Goal: Task Accomplishment & Management: Complete application form

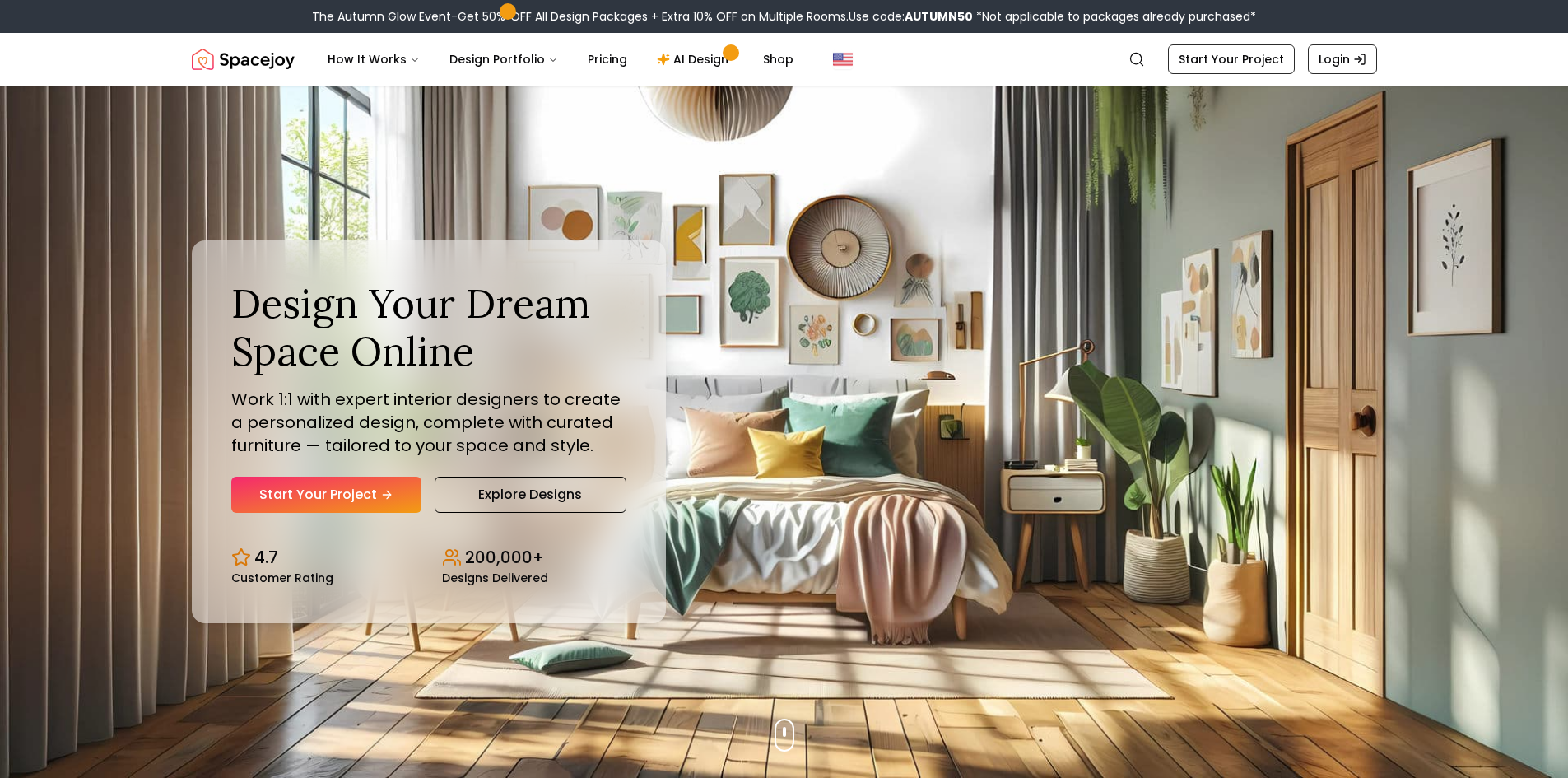
click at [346, 456] on p "Work 1:1 with expert interior designers to create a personalized design, comple…" at bounding box center [429, 422] width 396 height 69
click at [352, 478] on link "Start Your Project" at bounding box center [326, 495] width 190 height 36
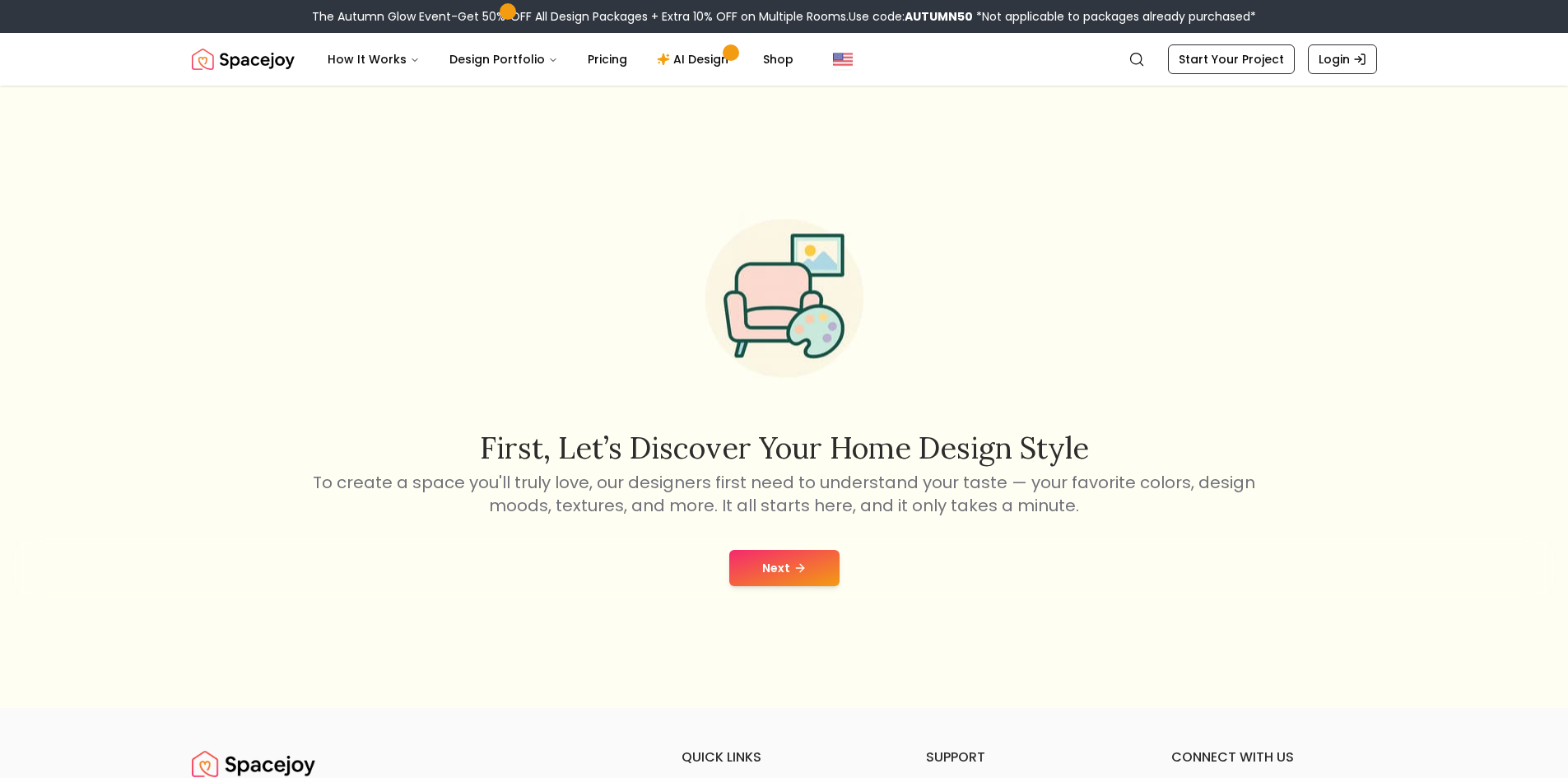
click at [795, 554] on button "Next" at bounding box center [784, 568] width 110 height 36
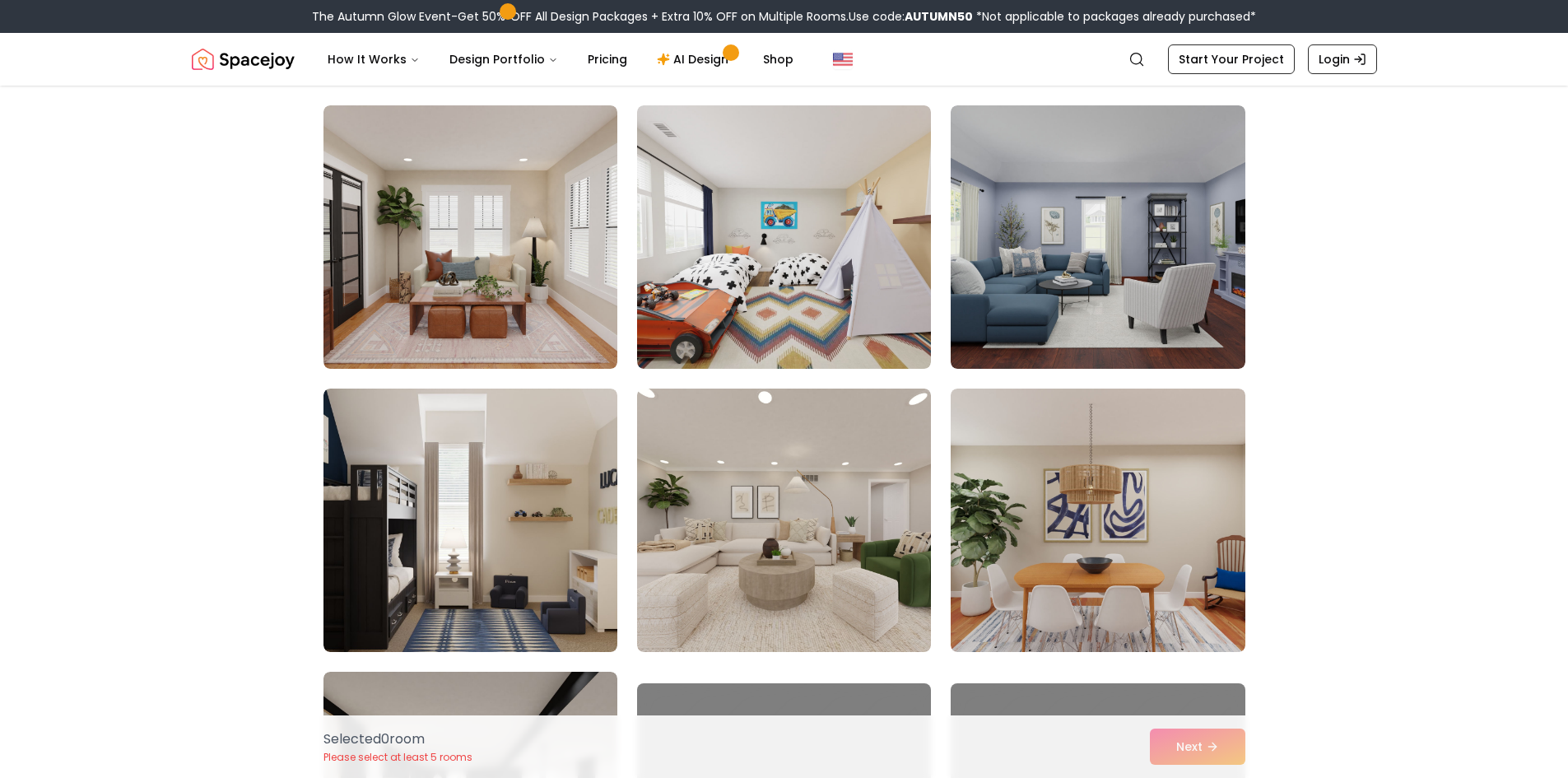
scroll to position [412, 0]
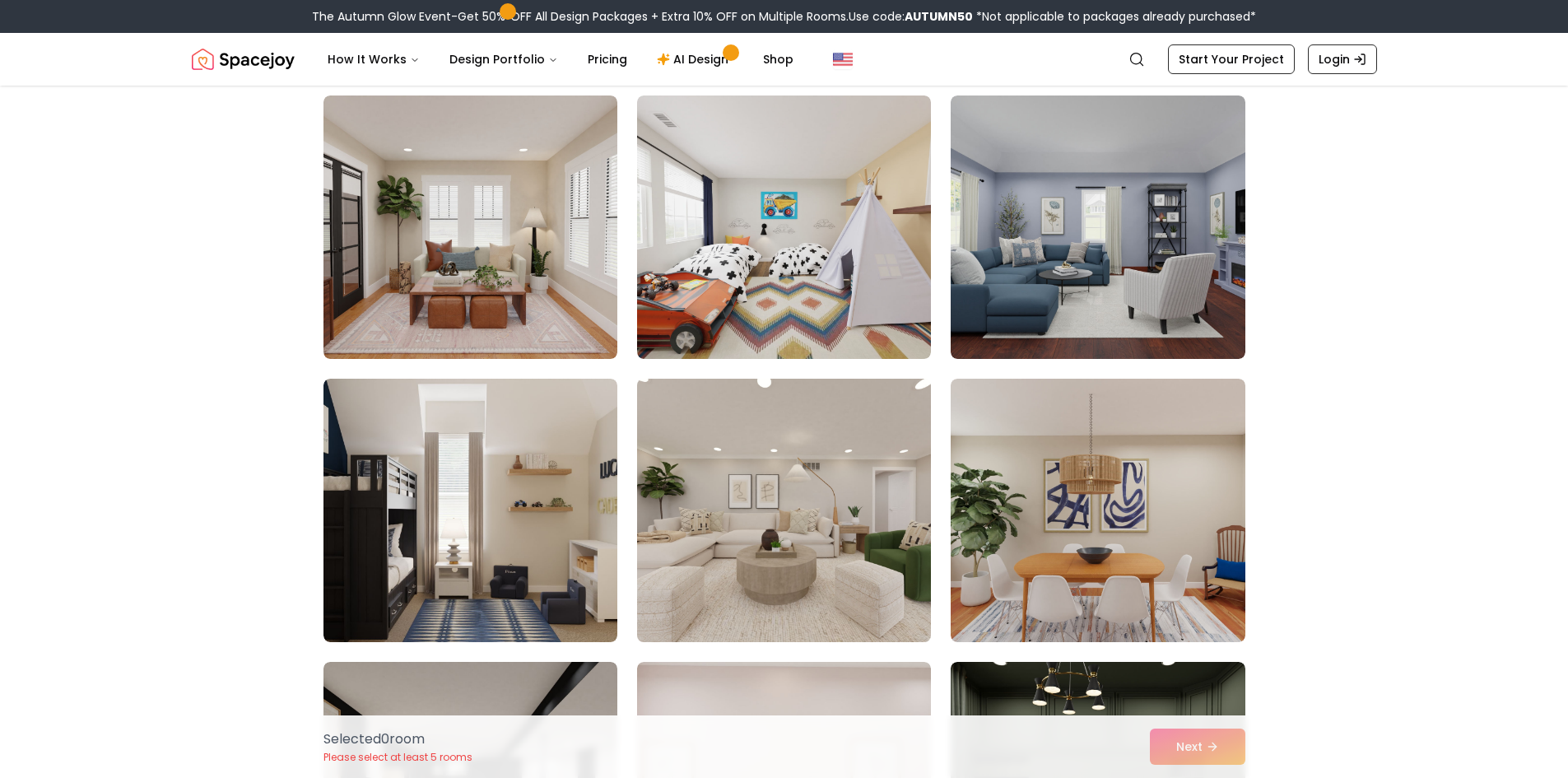
click at [745, 566] on img at bounding box center [784, 510] width 309 height 277
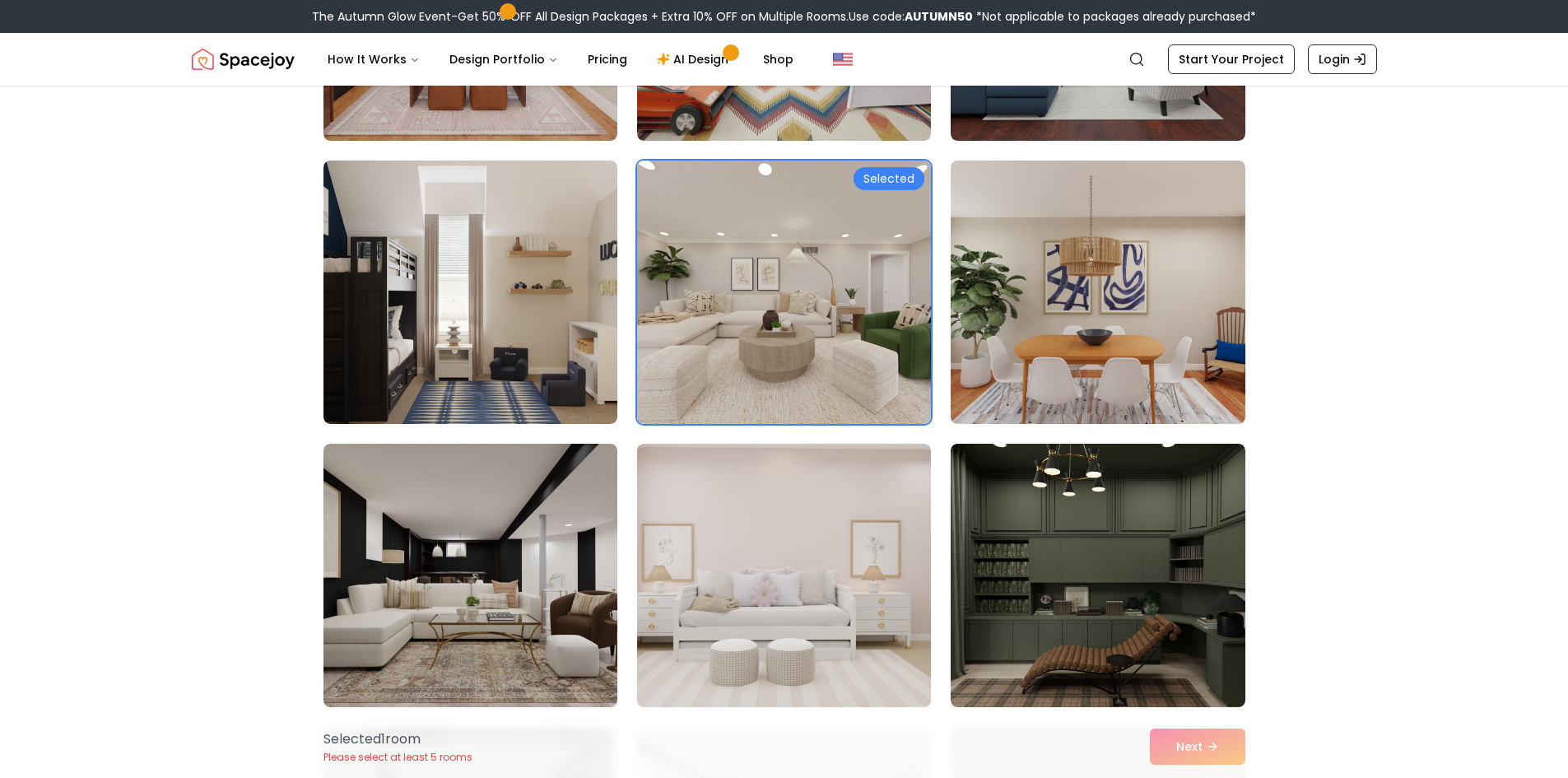
scroll to position [659, 0]
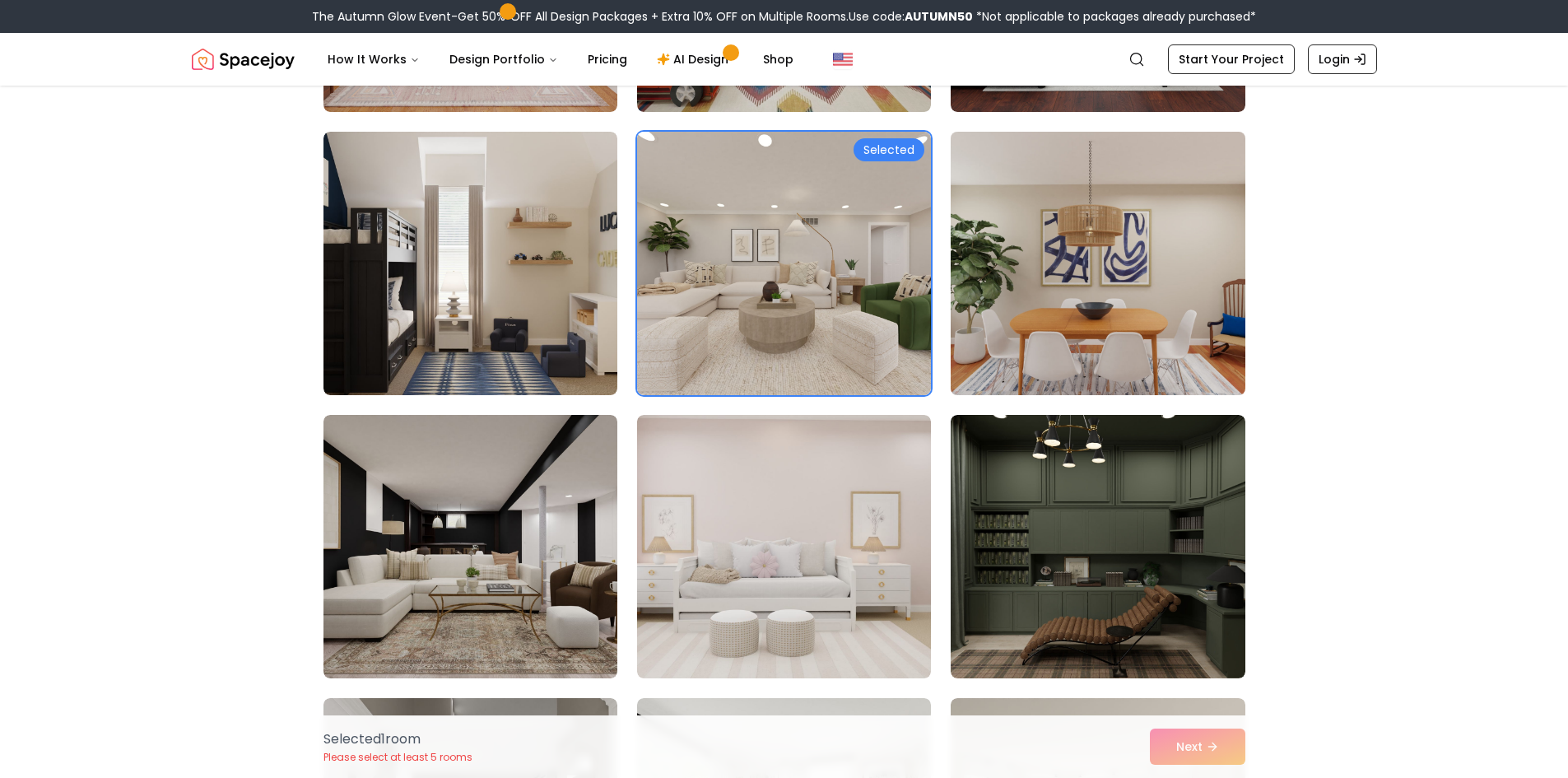
click at [1176, 335] on img at bounding box center [1097, 263] width 309 height 277
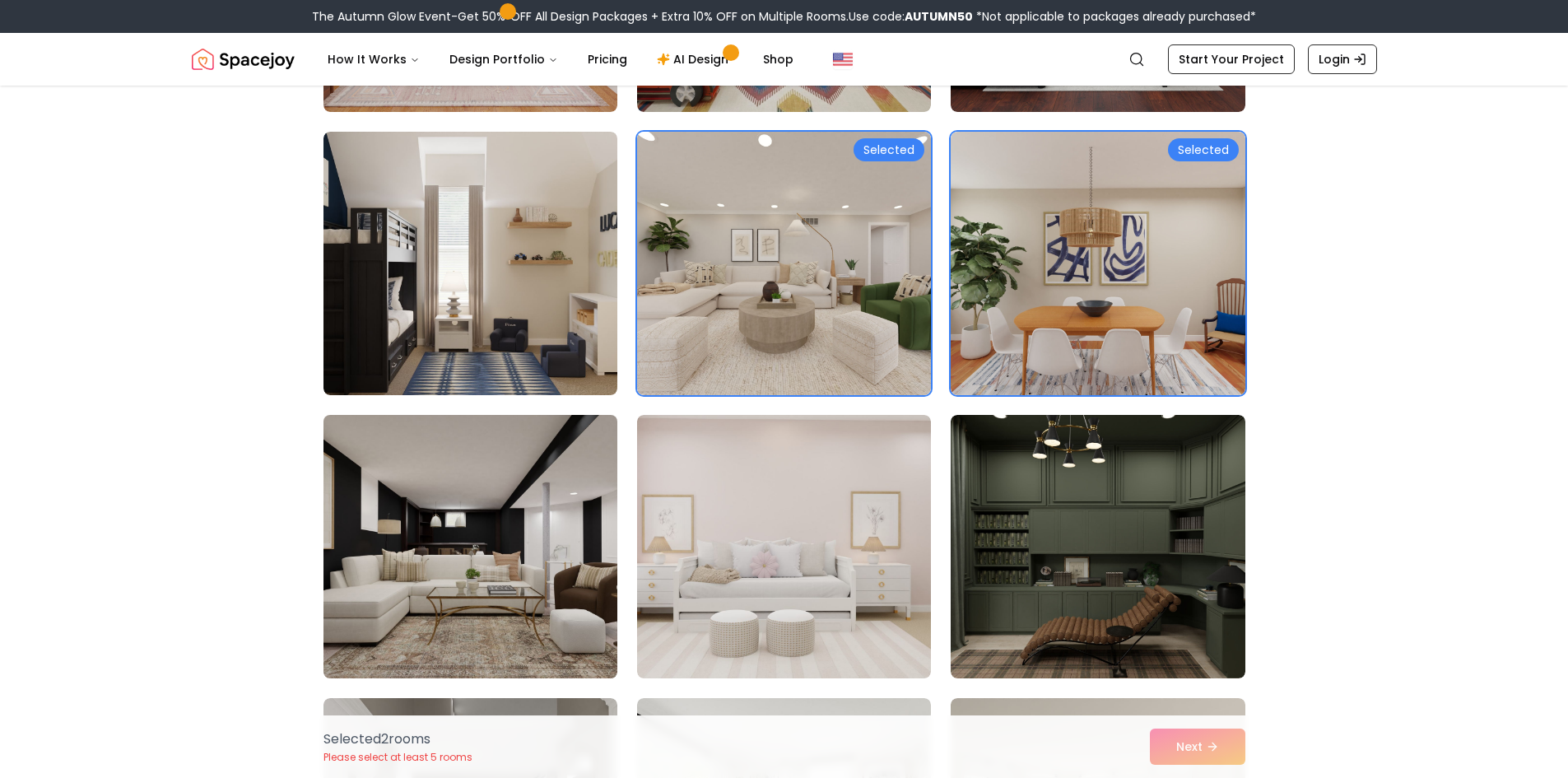
click at [431, 551] on img at bounding box center [470, 546] width 309 height 277
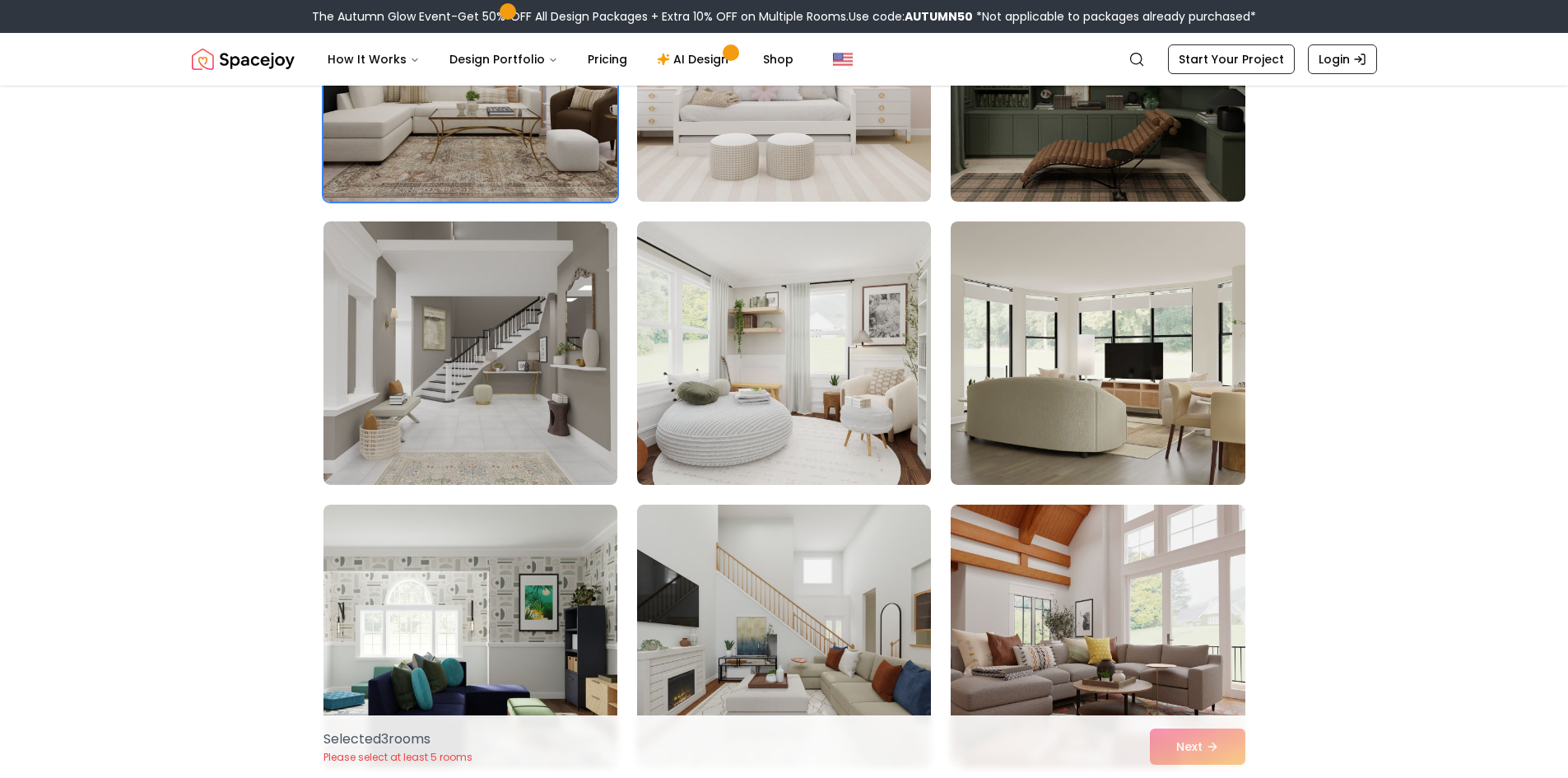
scroll to position [1235, 0]
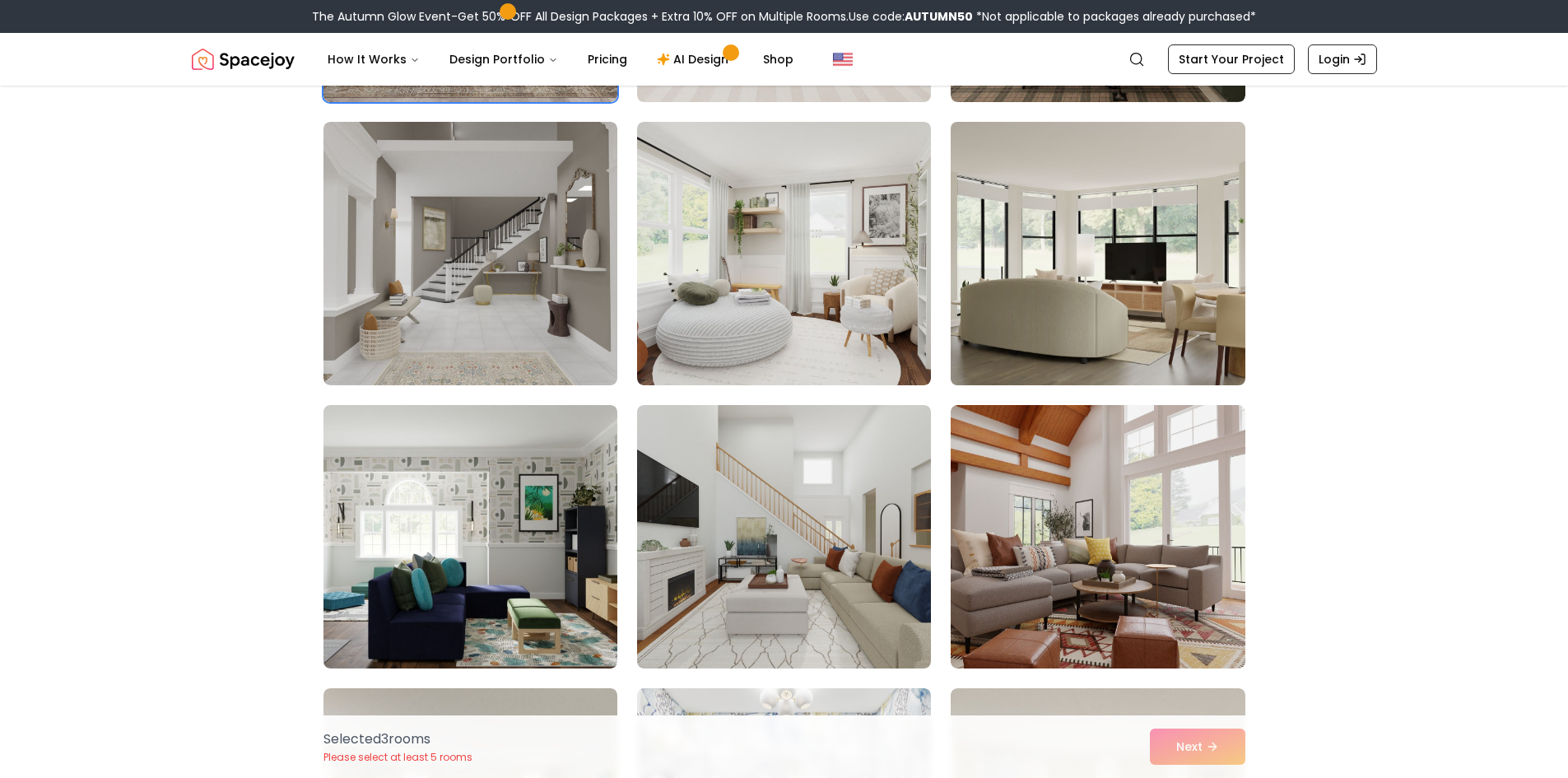
click at [1177, 352] on img at bounding box center [1097, 253] width 309 height 277
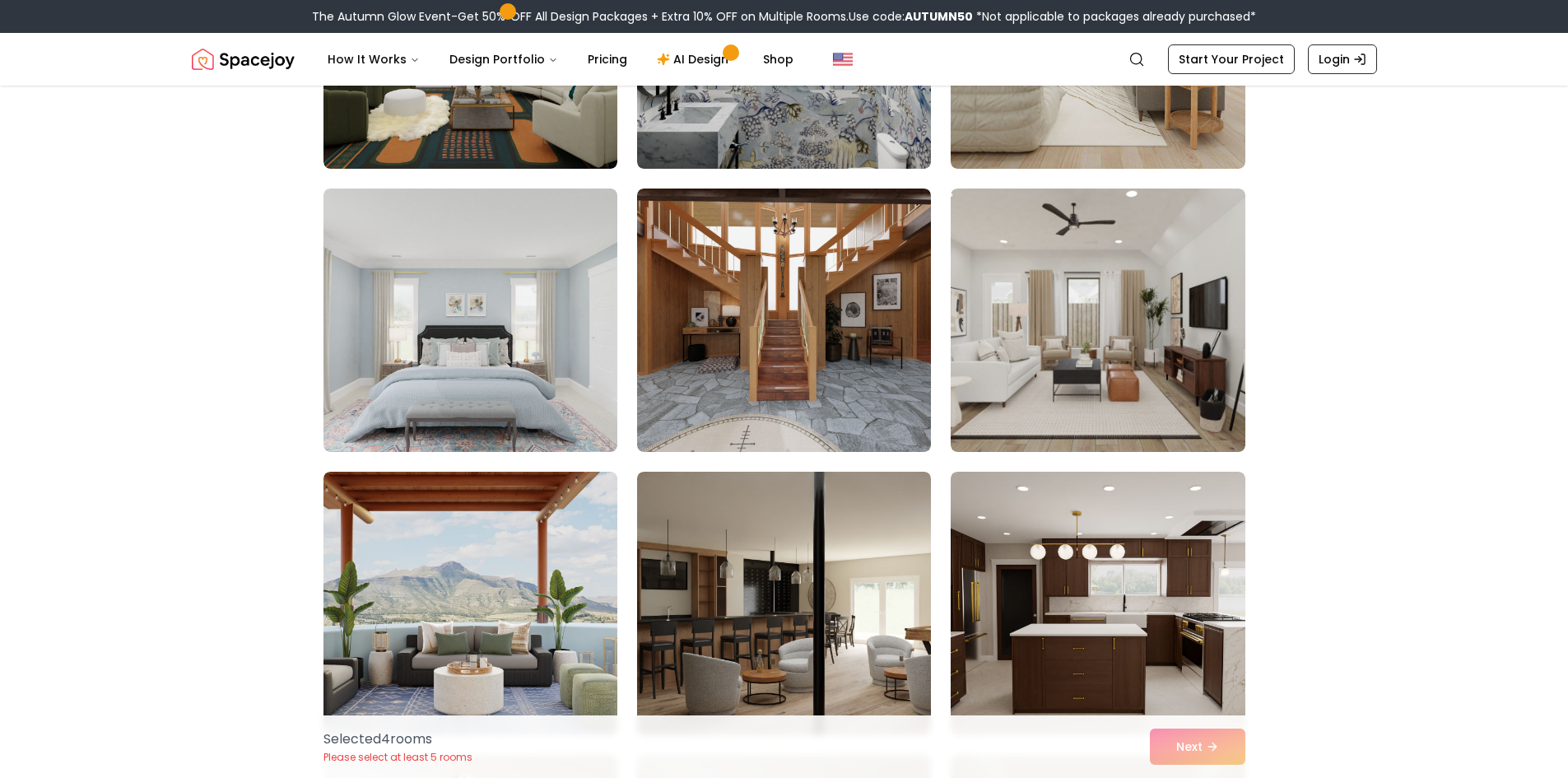
scroll to position [2059, 0]
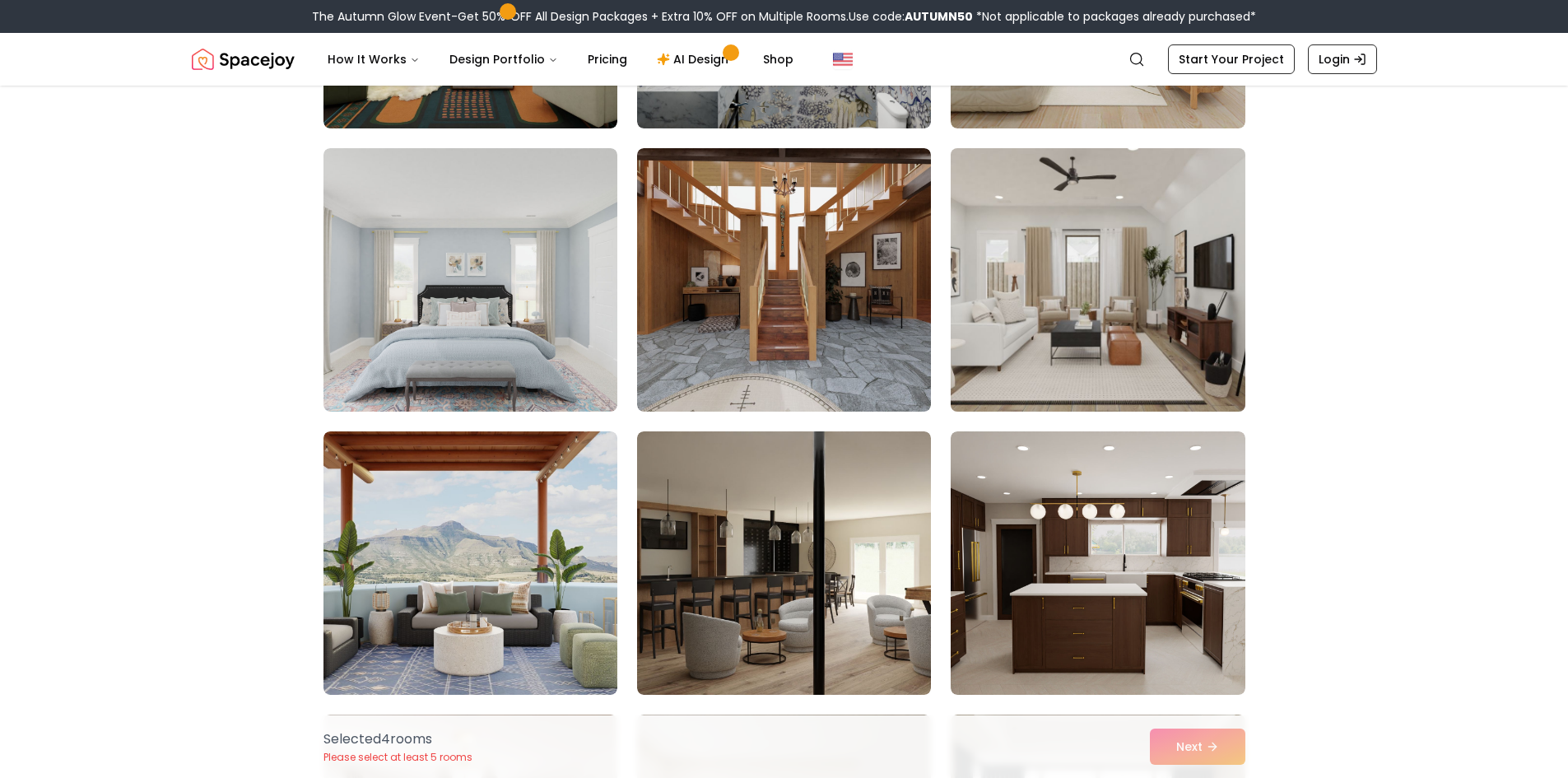
click at [1173, 287] on img at bounding box center [1097, 279] width 309 height 277
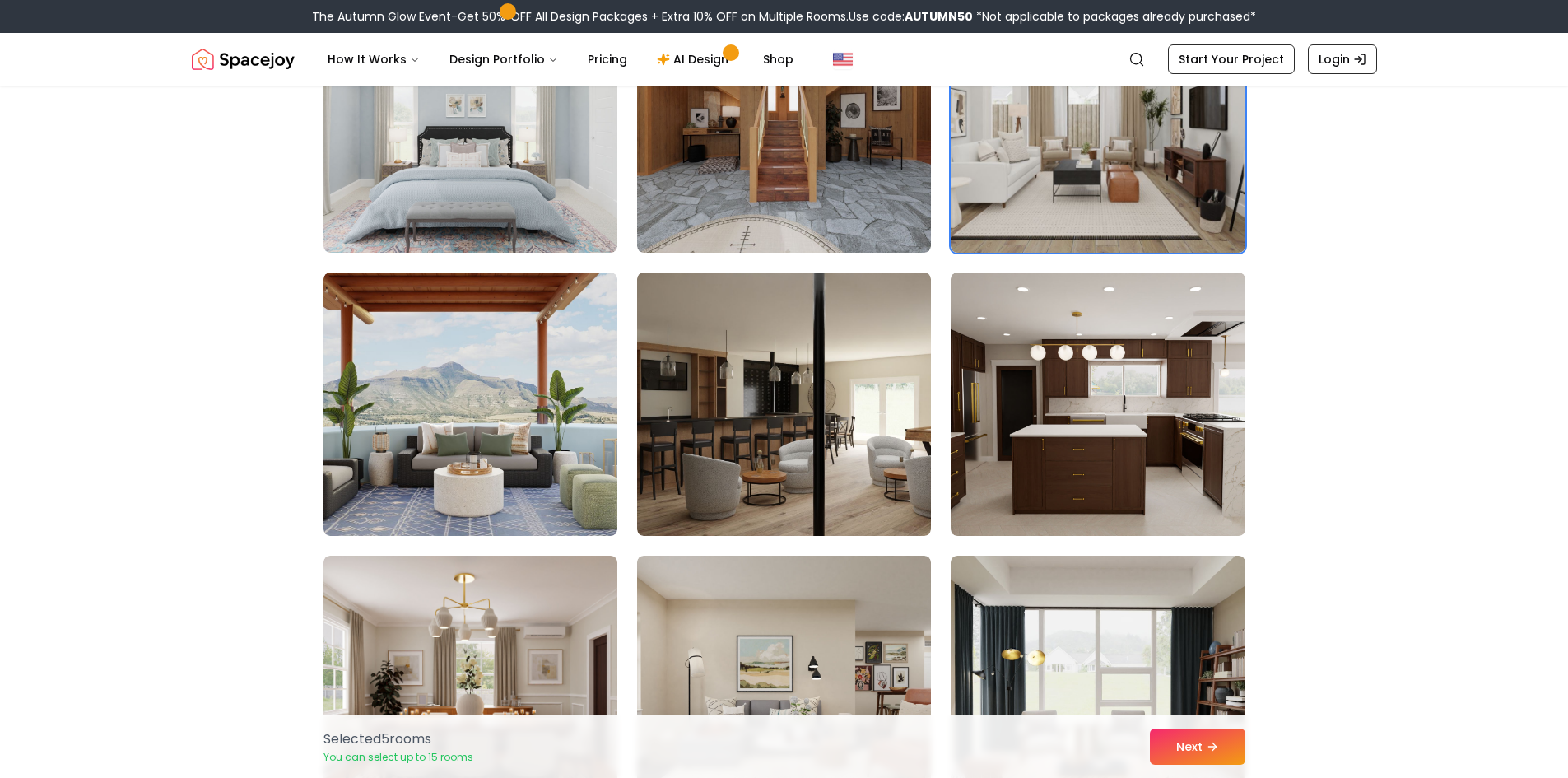
scroll to position [2306, 0]
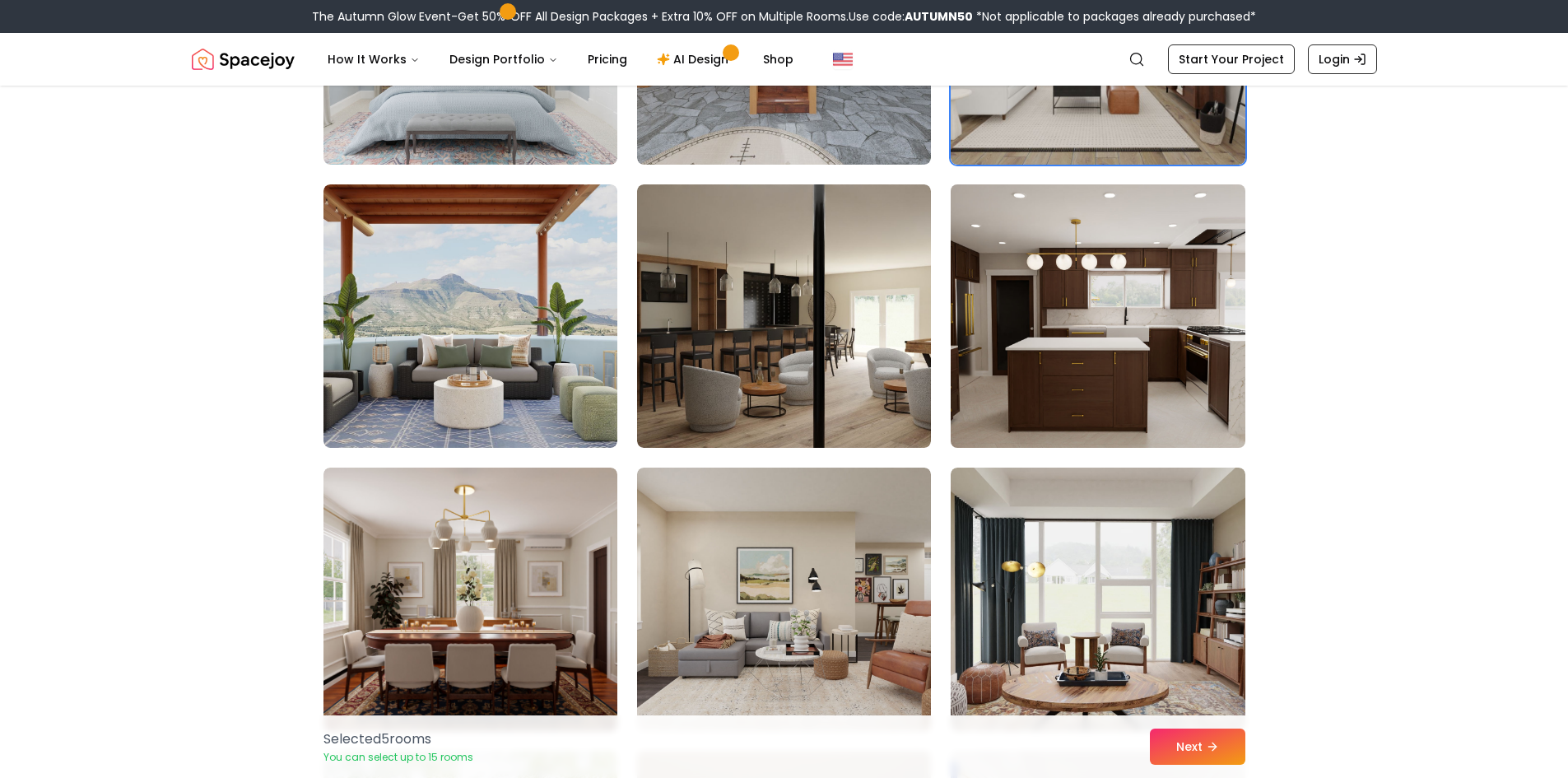
click at [1180, 376] on img at bounding box center [1097, 316] width 309 height 277
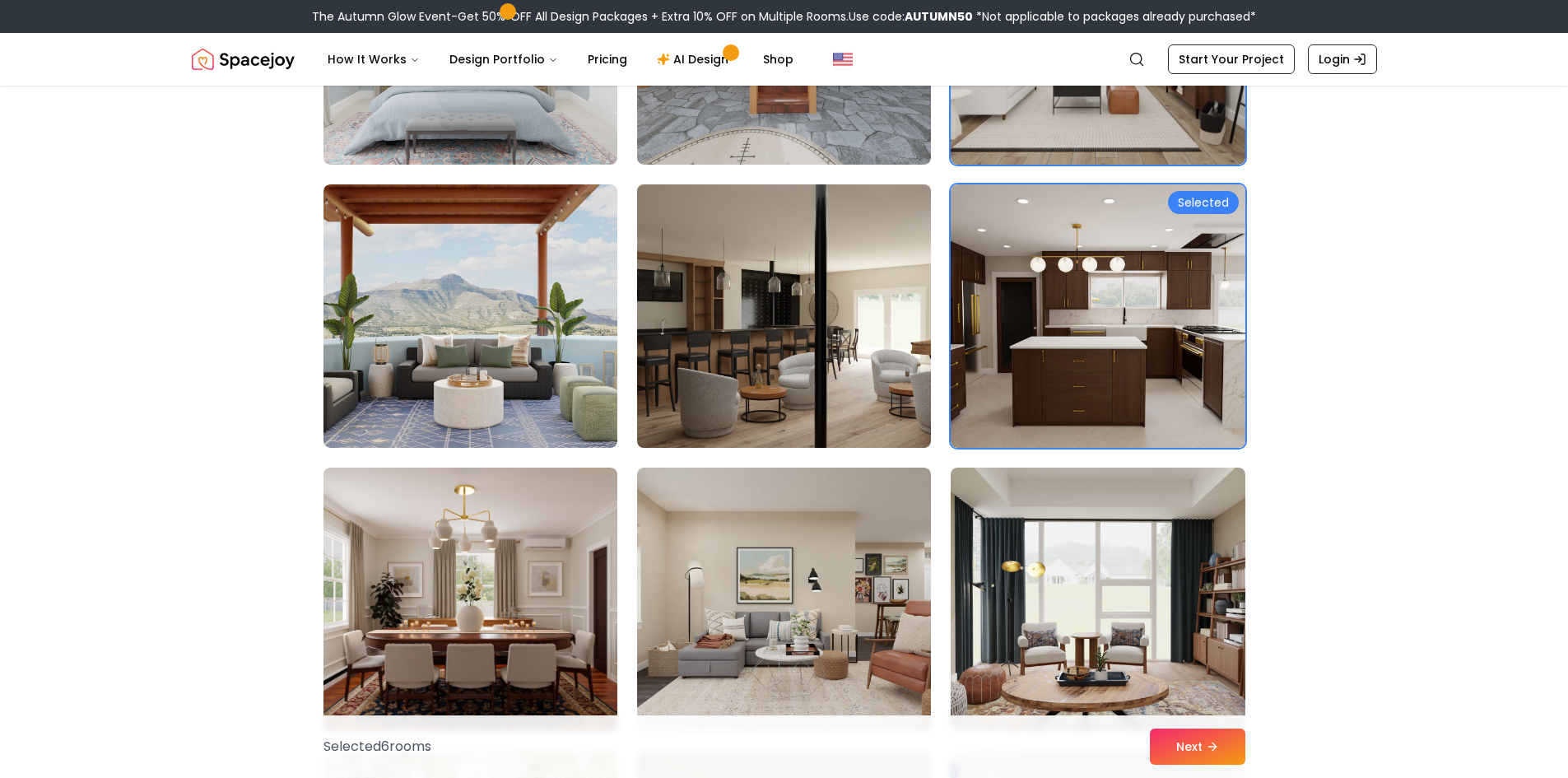
click at [908, 389] on img at bounding box center [784, 316] width 309 height 277
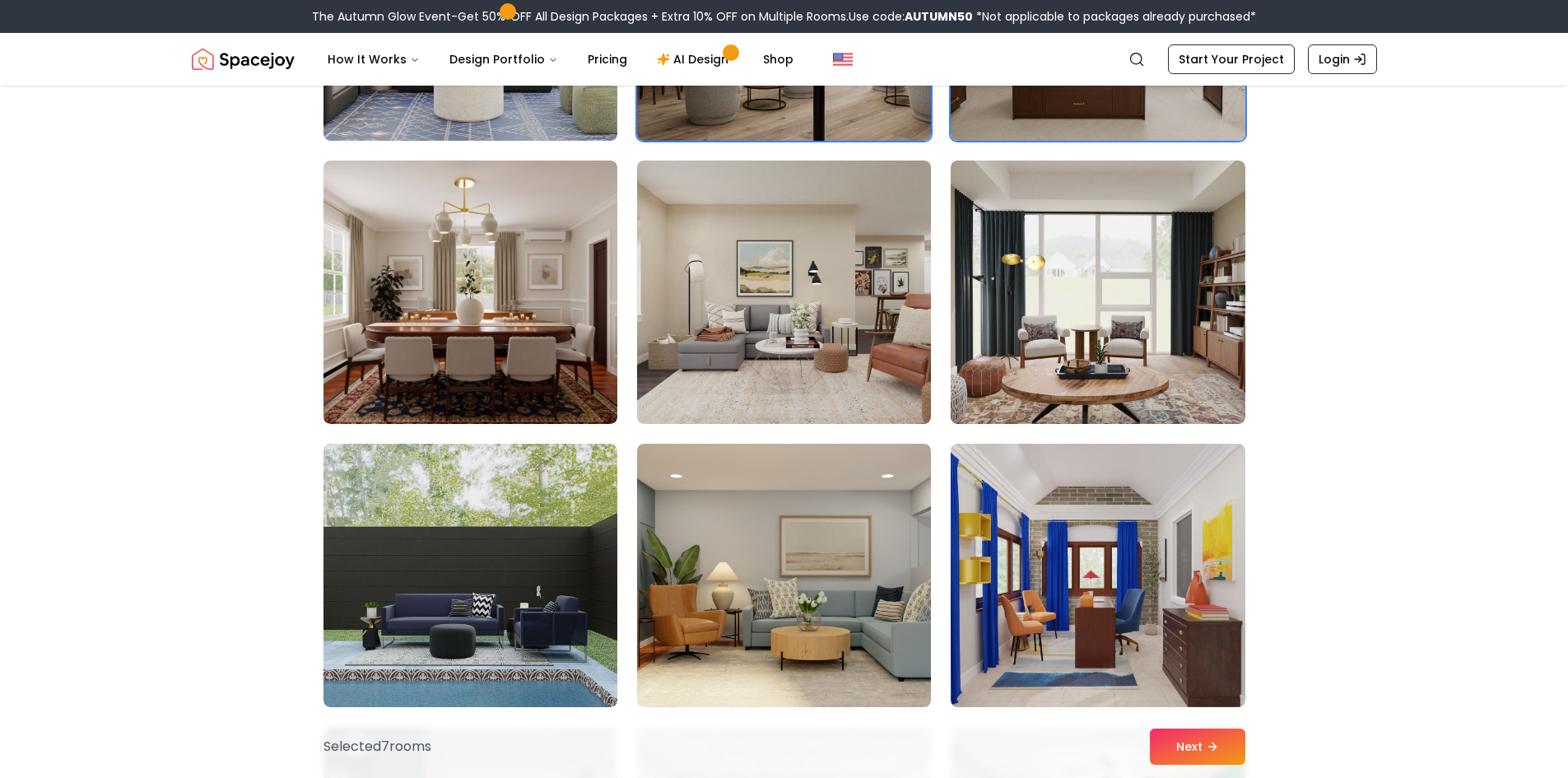
scroll to position [2636, 0]
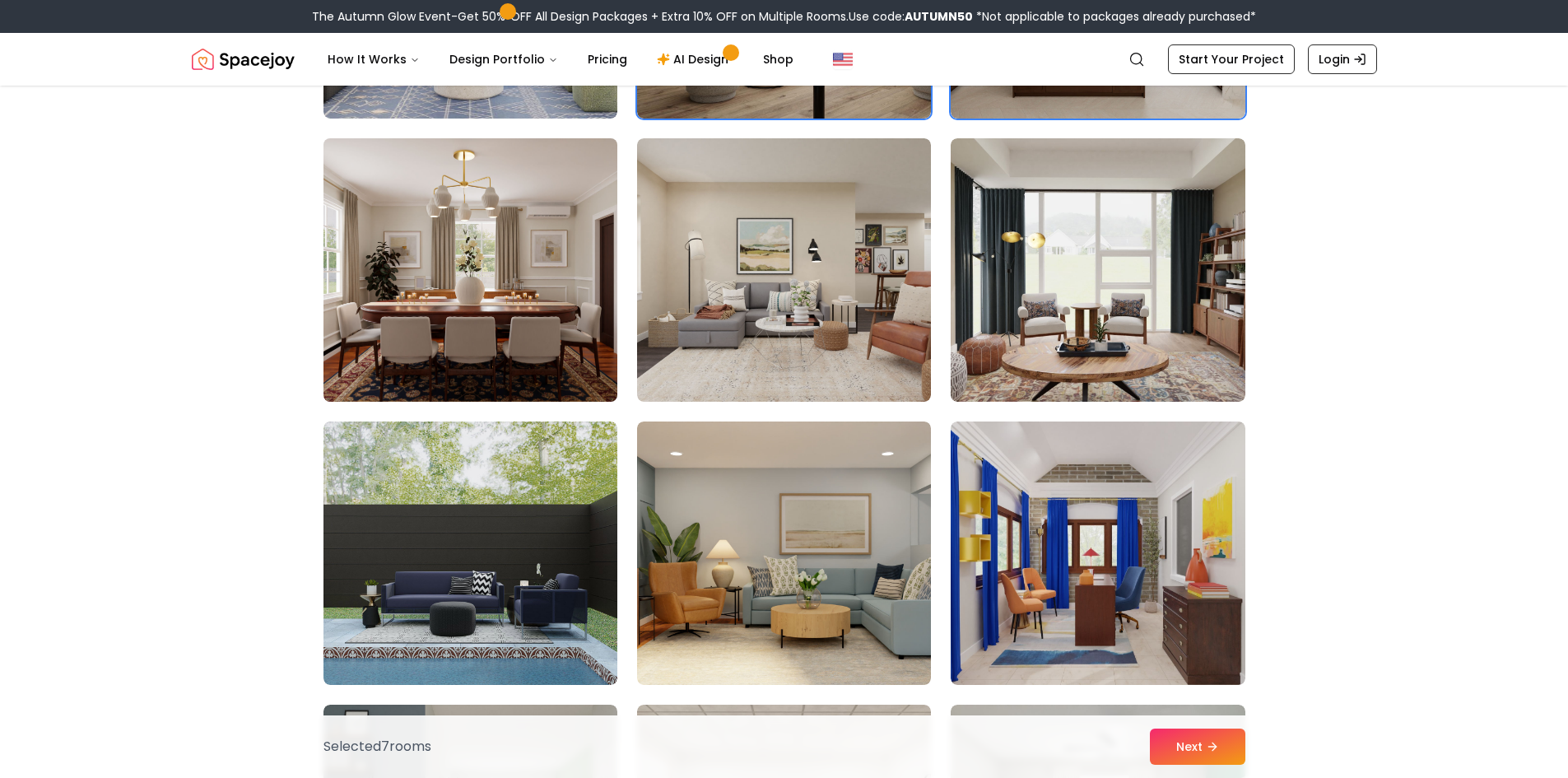
click at [451, 365] on img at bounding box center [470, 269] width 309 height 277
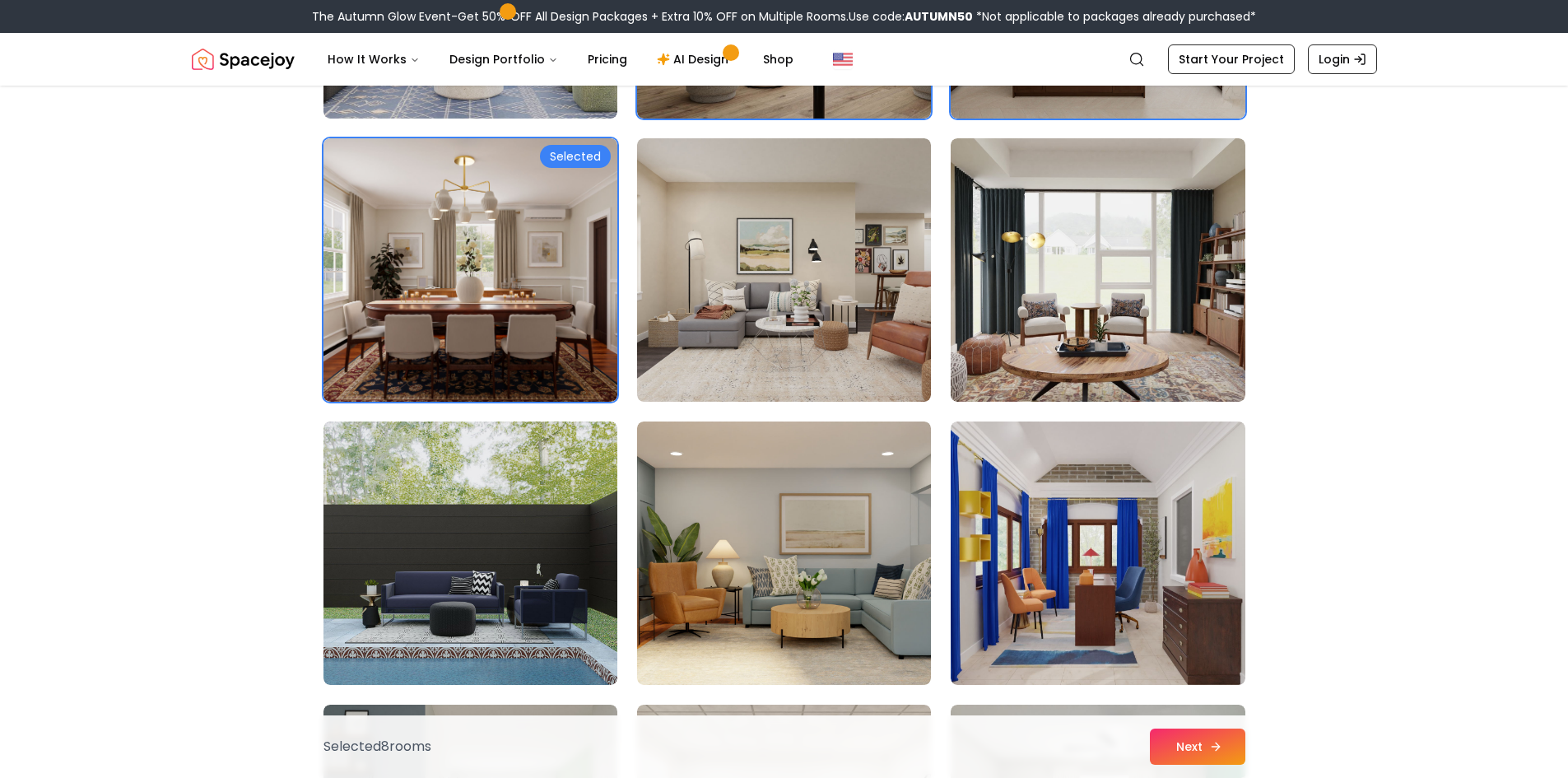
click at [1221, 747] on icon at bounding box center [1215, 747] width 13 height 13
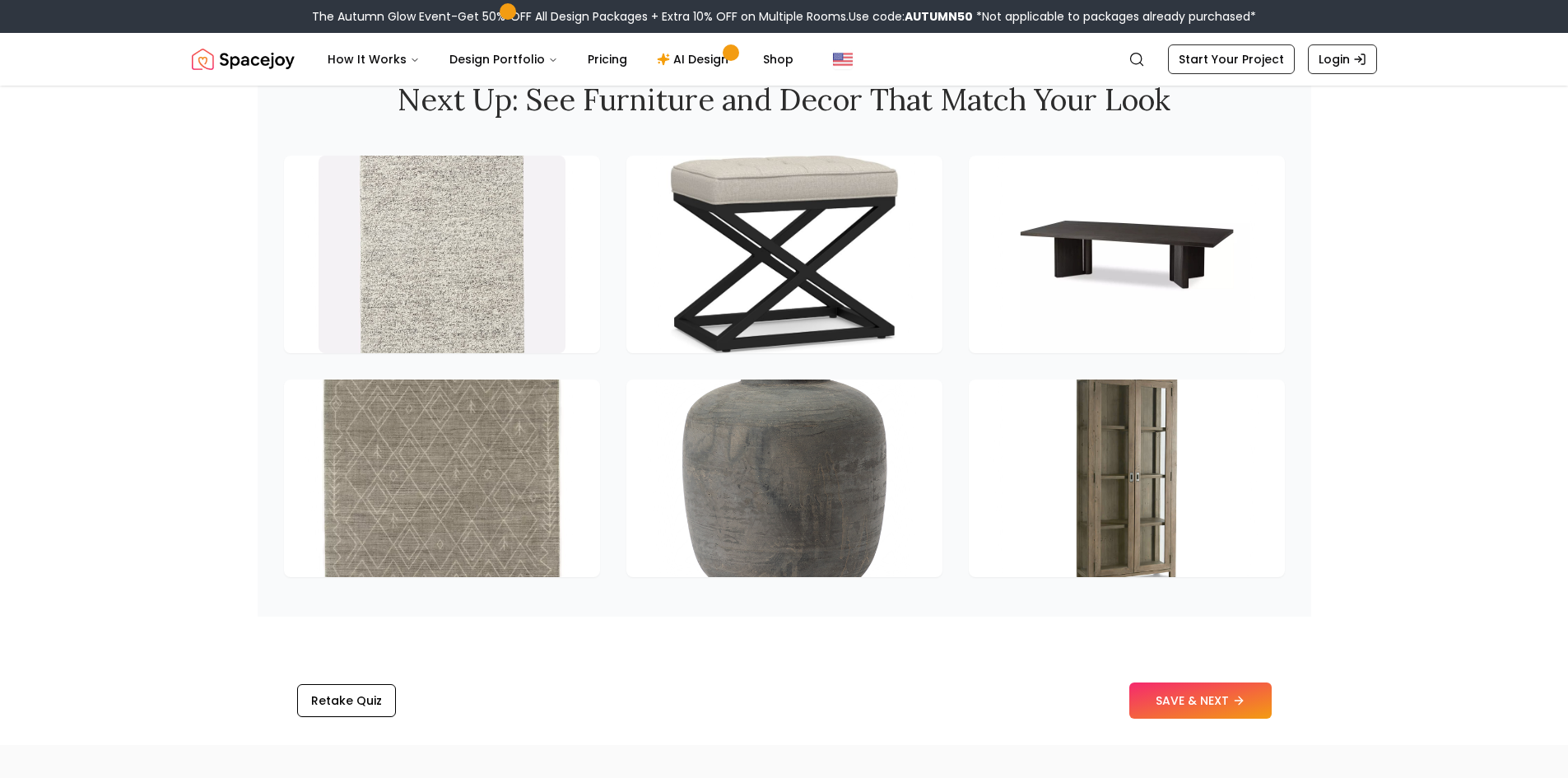
scroll to position [2471, 0]
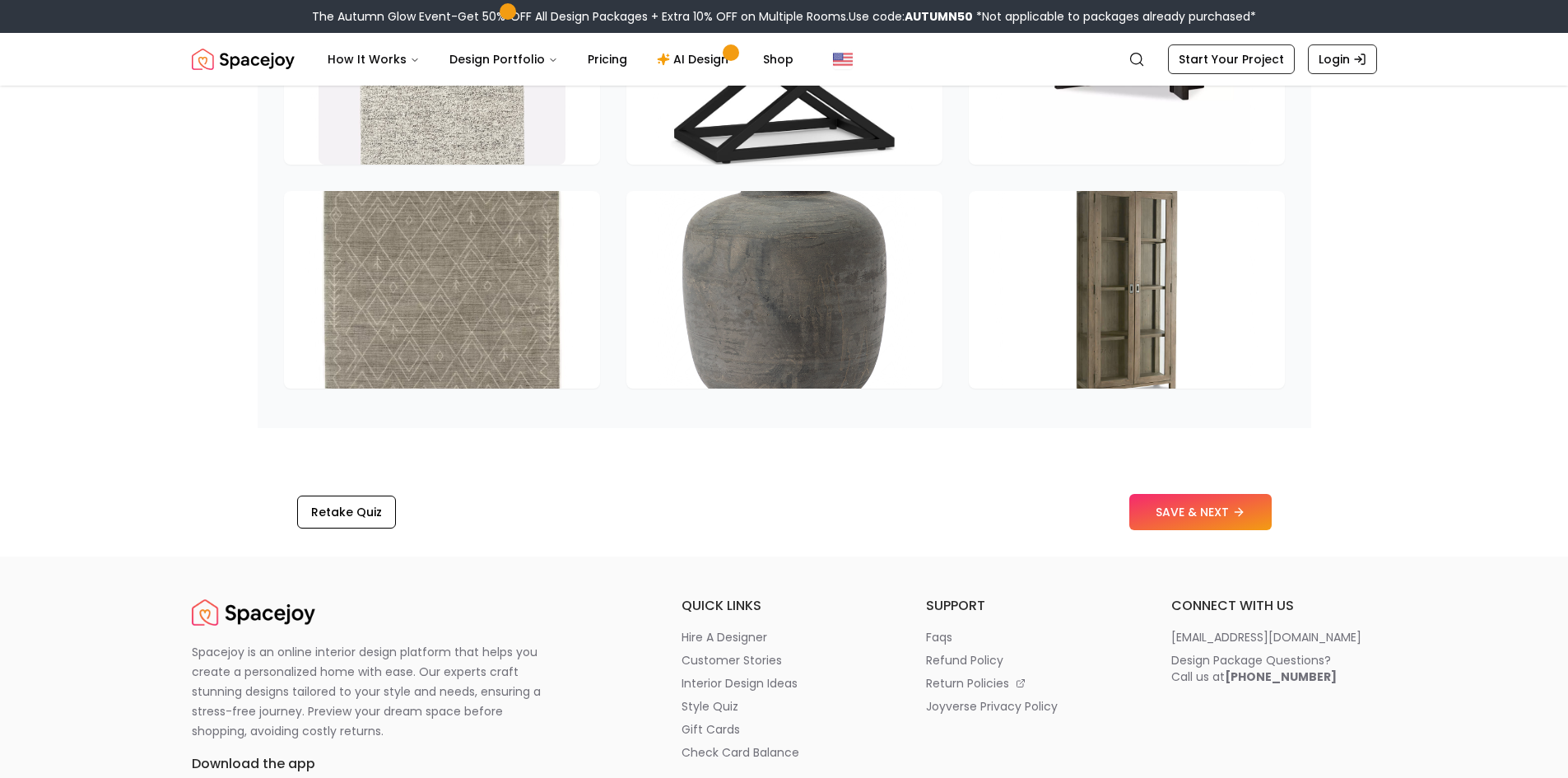
click at [1248, 512] on button "SAVE & NEXT" at bounding box center [1200, 512] width 142 height 36
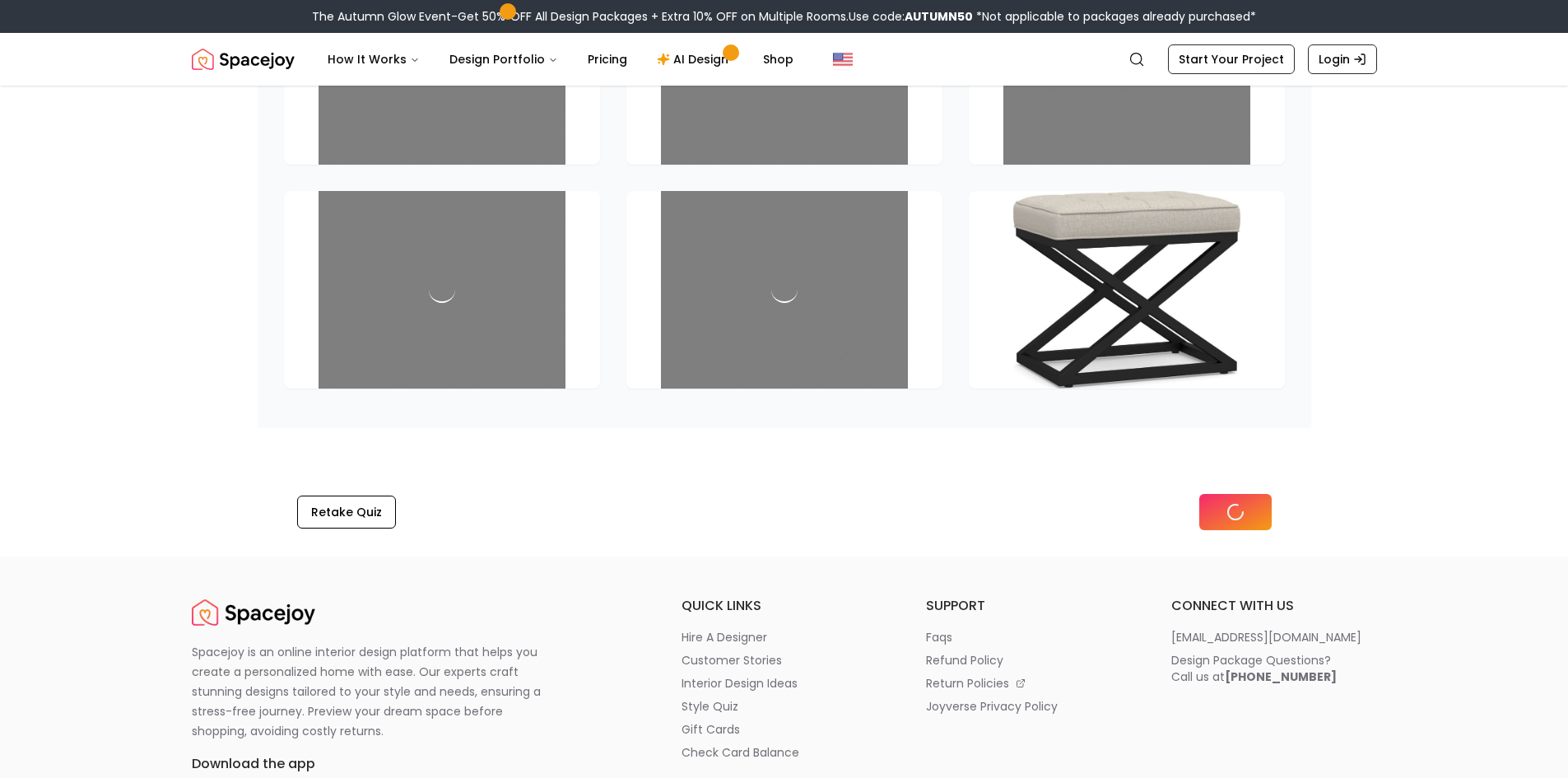
scroll to position [2672, 0]
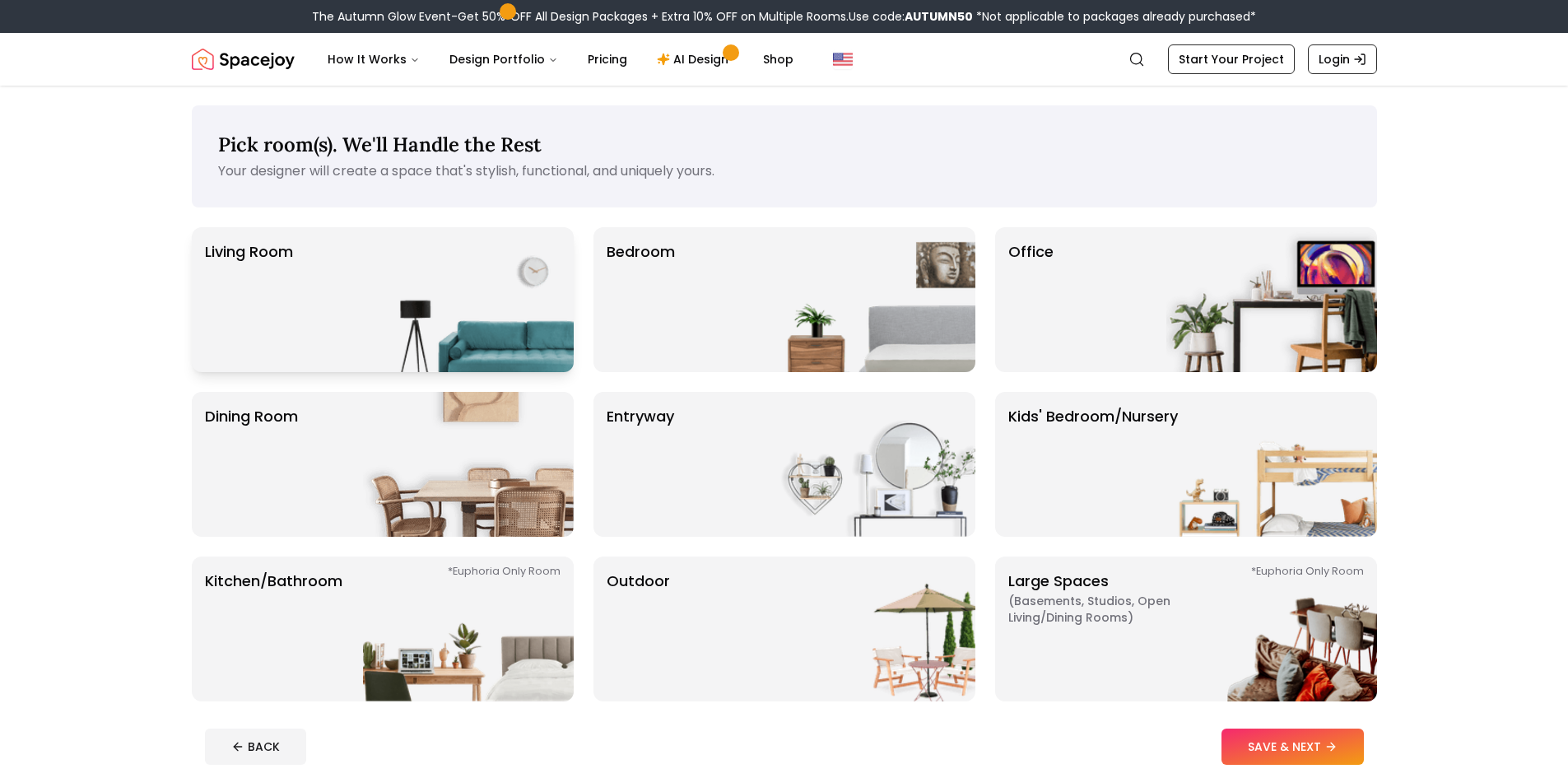
click at [533, 319] on img at bounding box center [468, 300] width 210 height 145
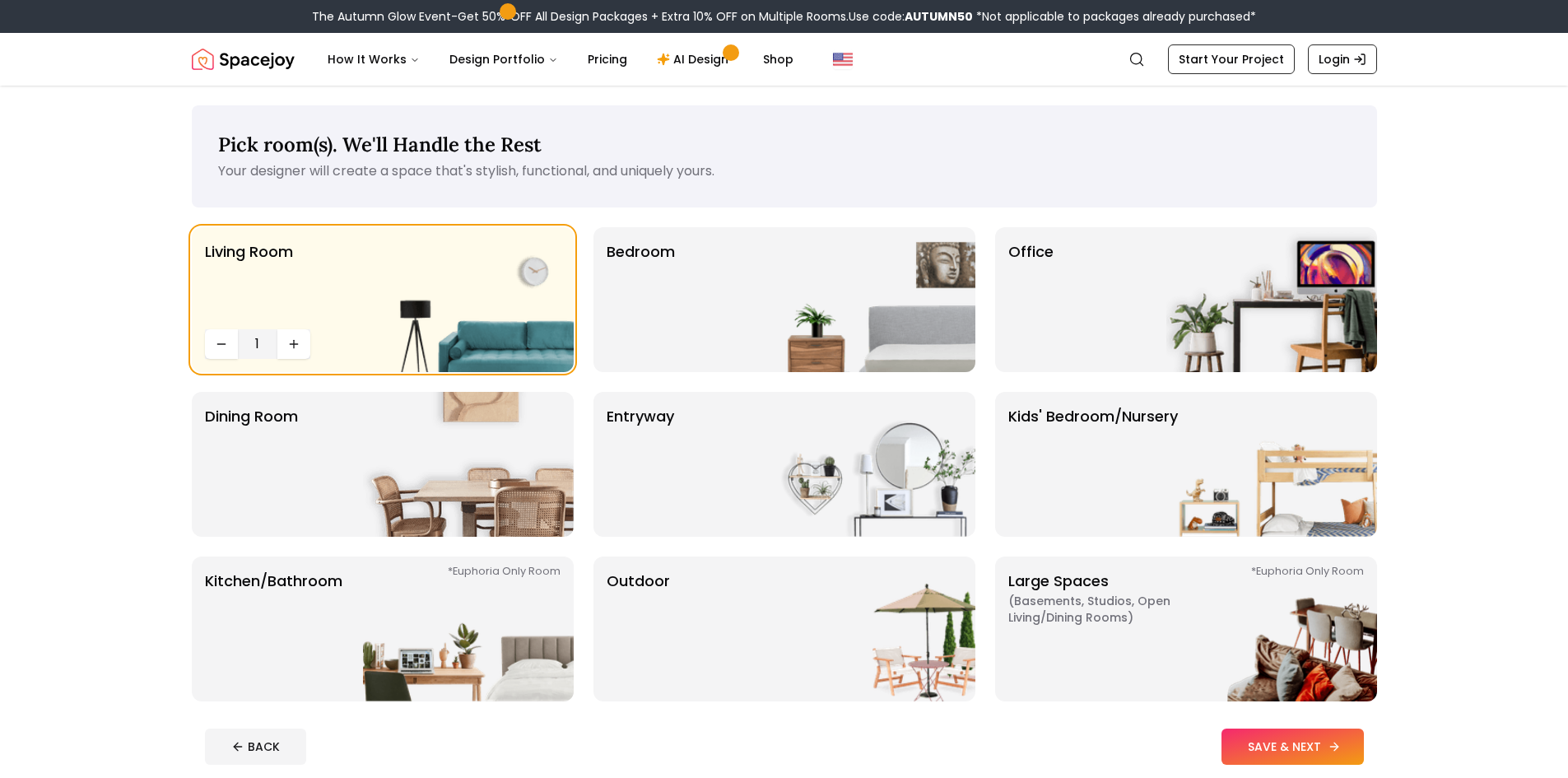
click at [1346, 758] on button "SAVE & NEXT" at bounding box center [1292, 747] width 142 height 36
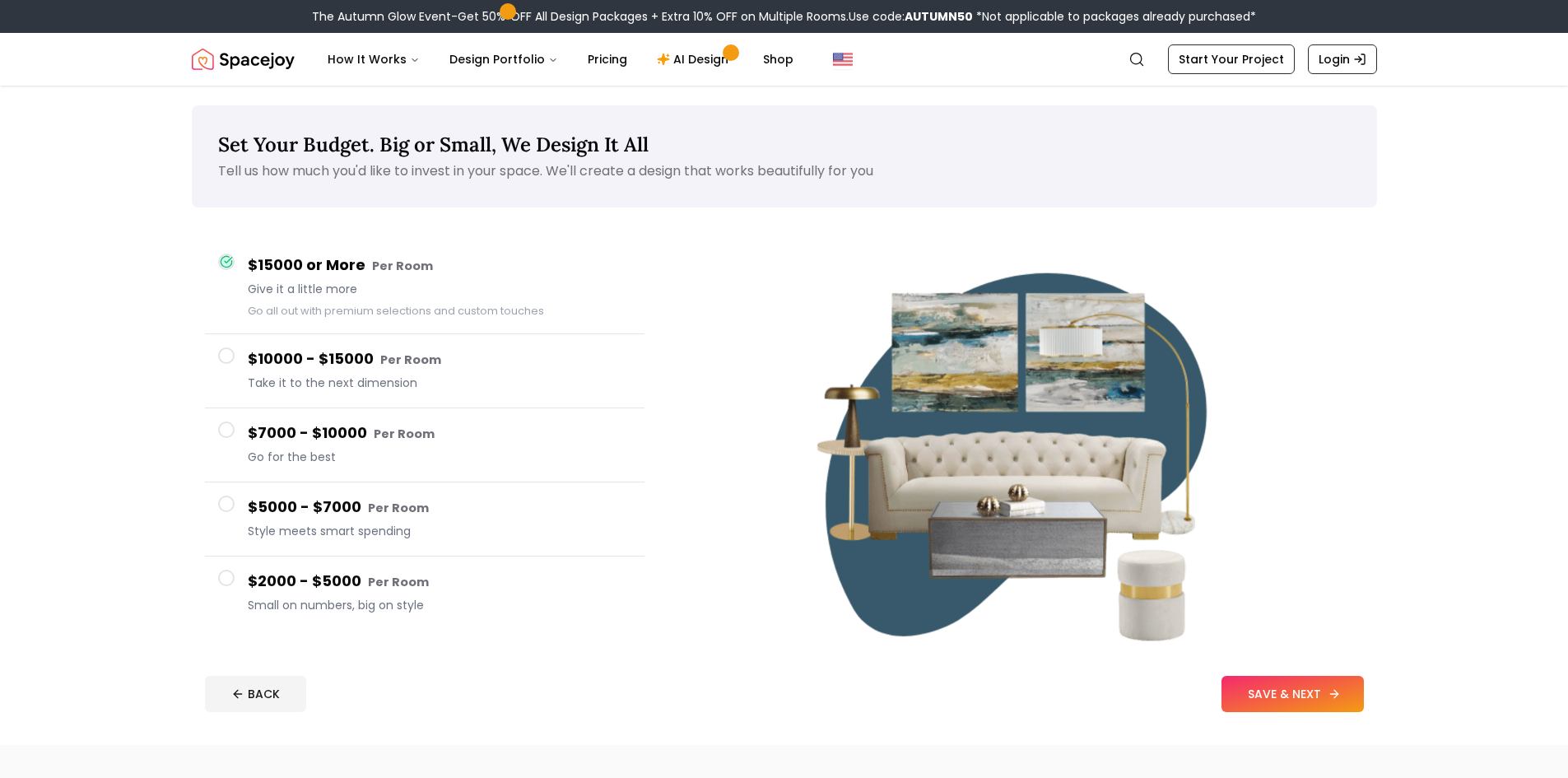
click at [1291, 687] on button "SAVE & NEXT" at bounding box center [1292, 694] width 142 height 36
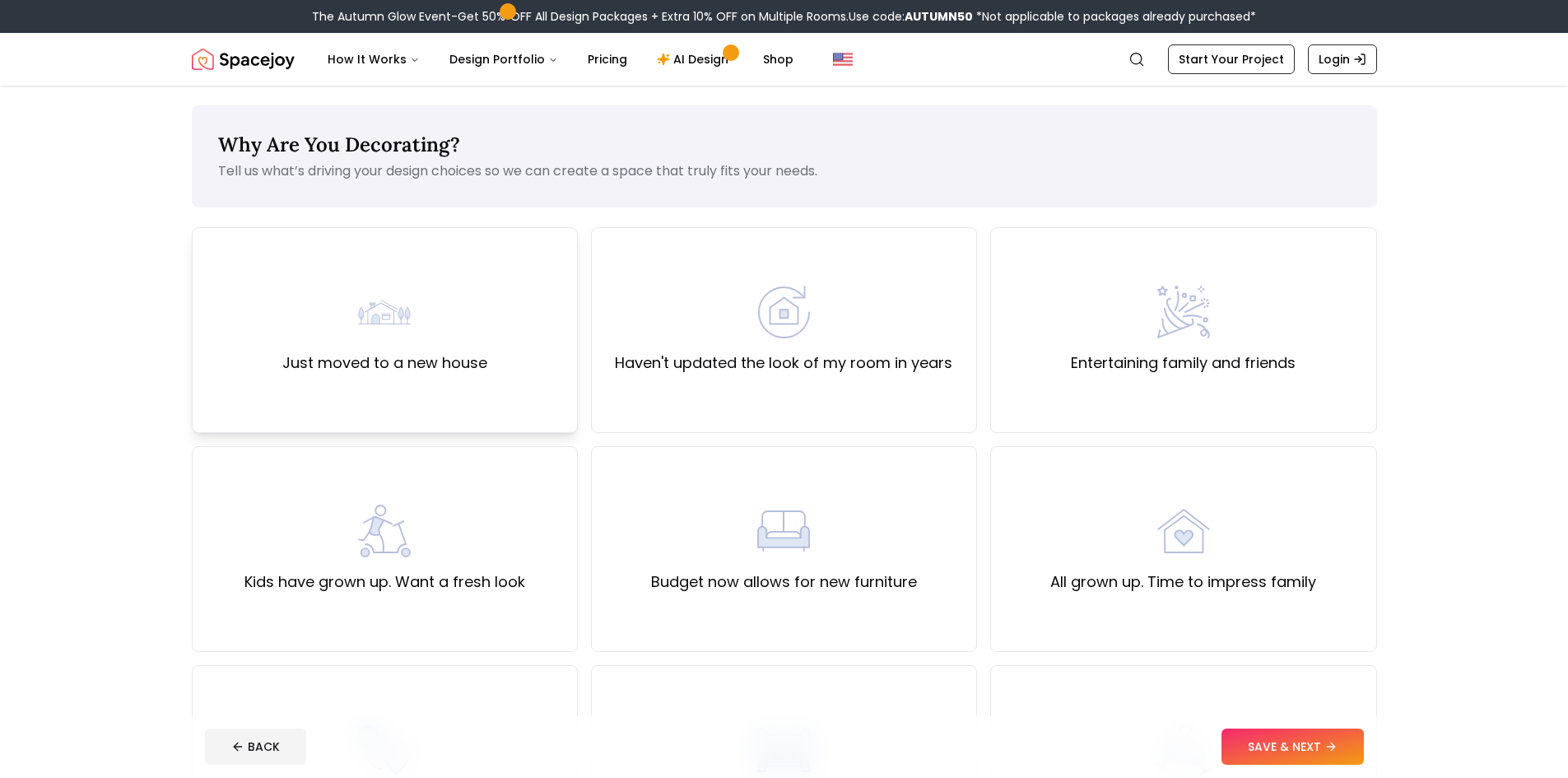
click at [440, 381] on div "Just moved to a new house" at bounding box center [384, 330] width 386 height 206
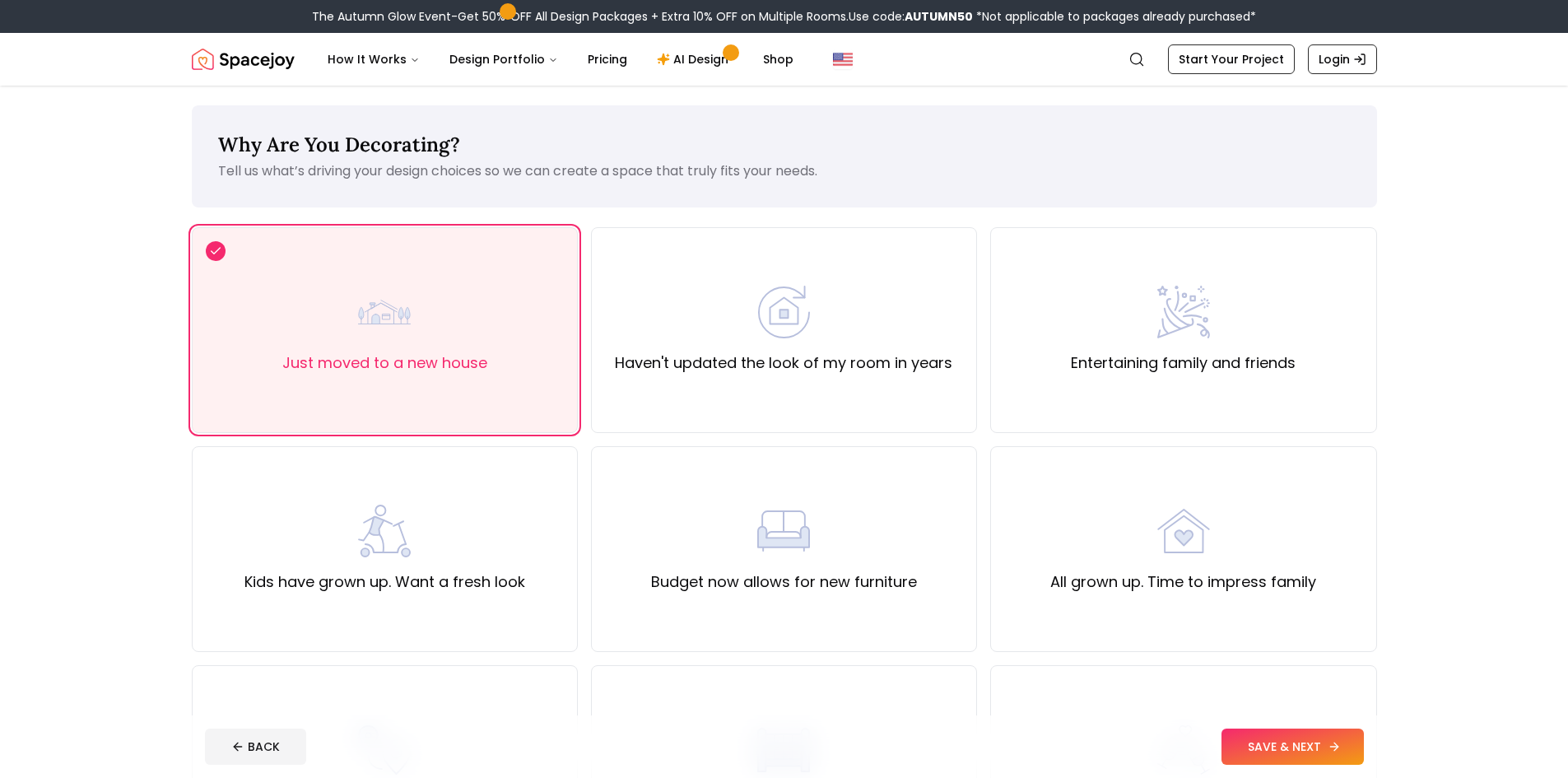
click at [1264, 748] on button "SAVE & NEXT" at bounding box center [1292, 747] width 142 height 36
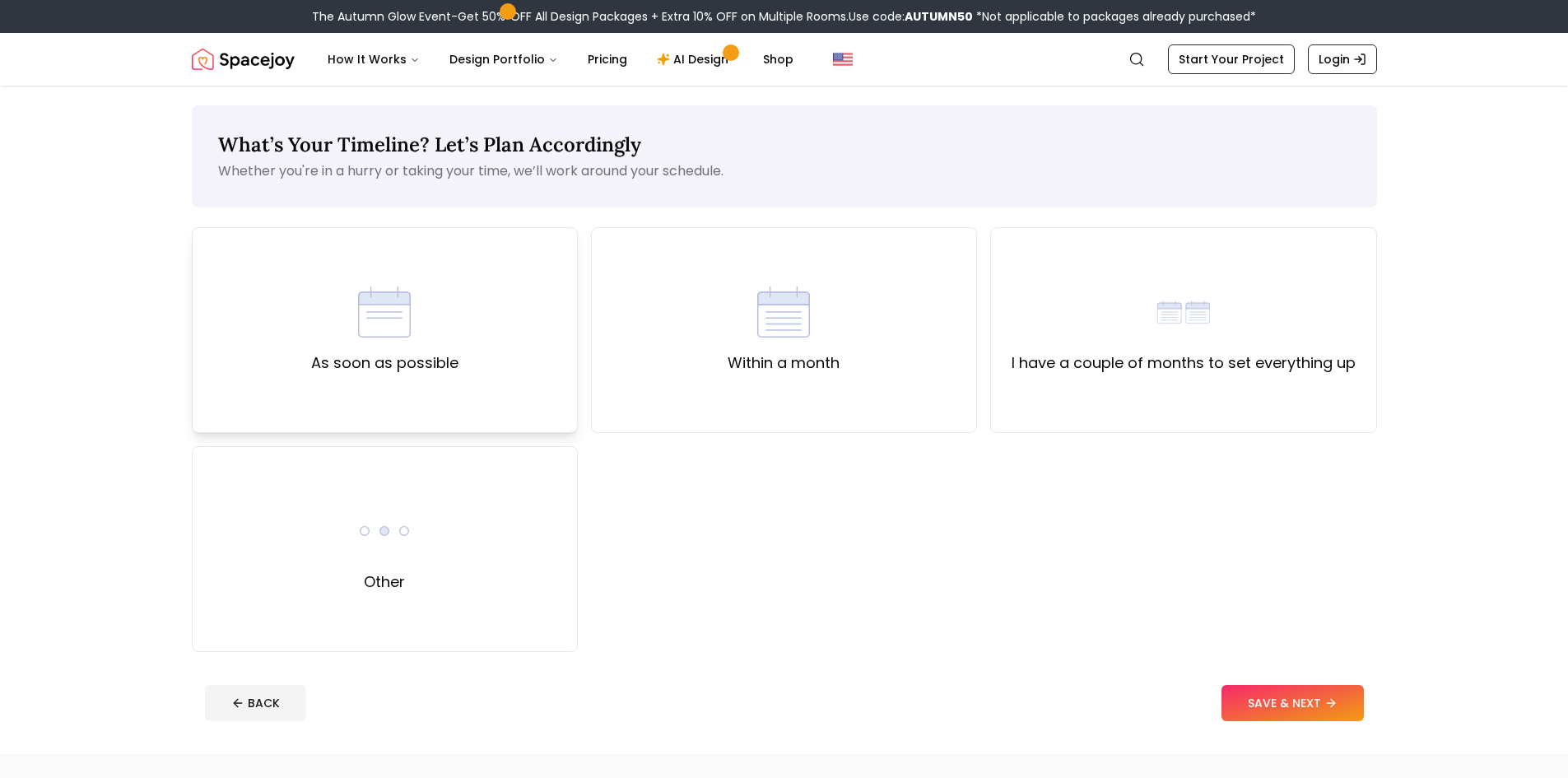
click at [431, 379] on div "As soon as possible" at bounding box center [384, 330] width 386 height 206
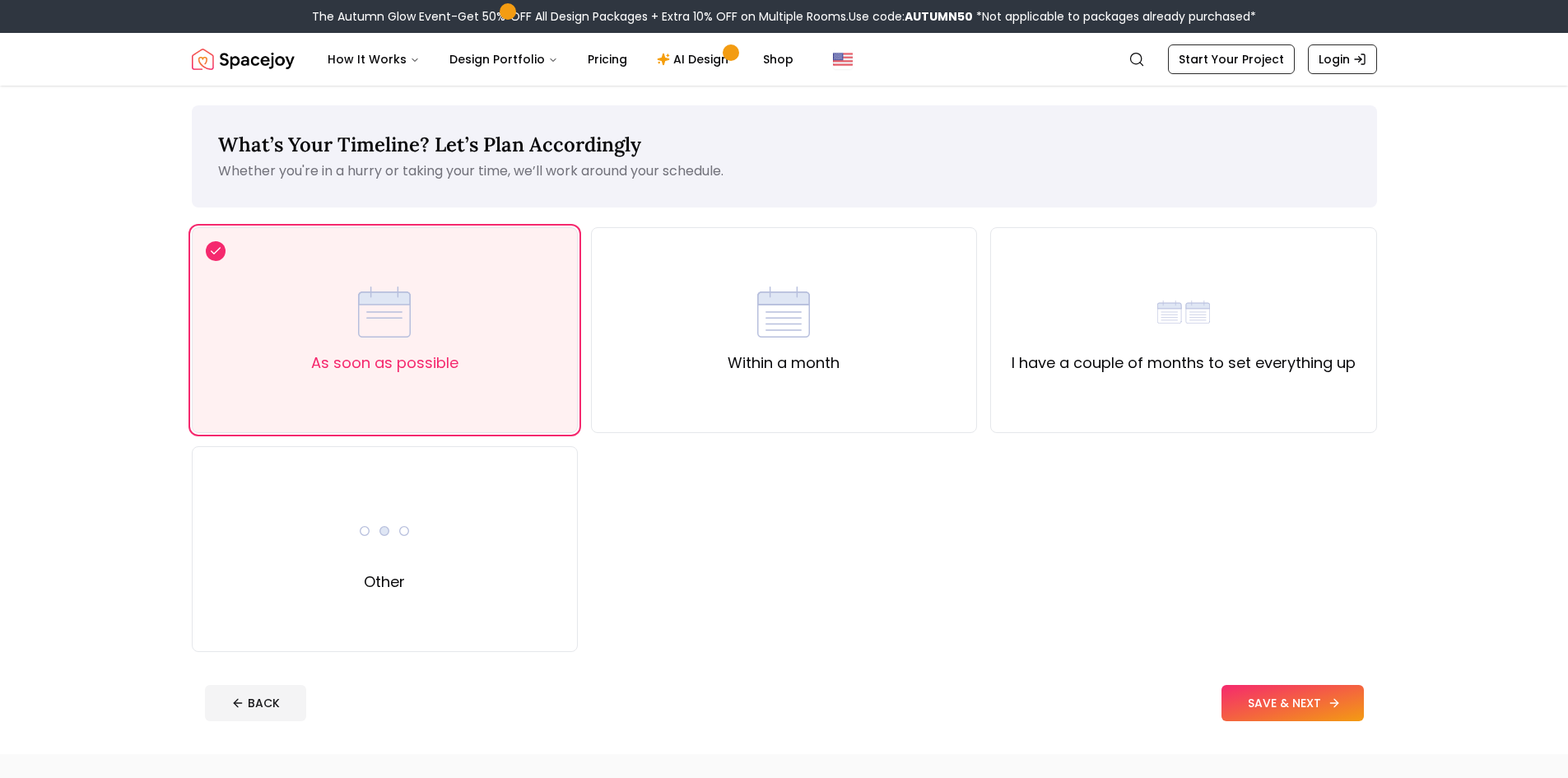
click at [1333, 710] on button "SAVE & NEXT" at bounding box center [1292, 703] width 142 height 36
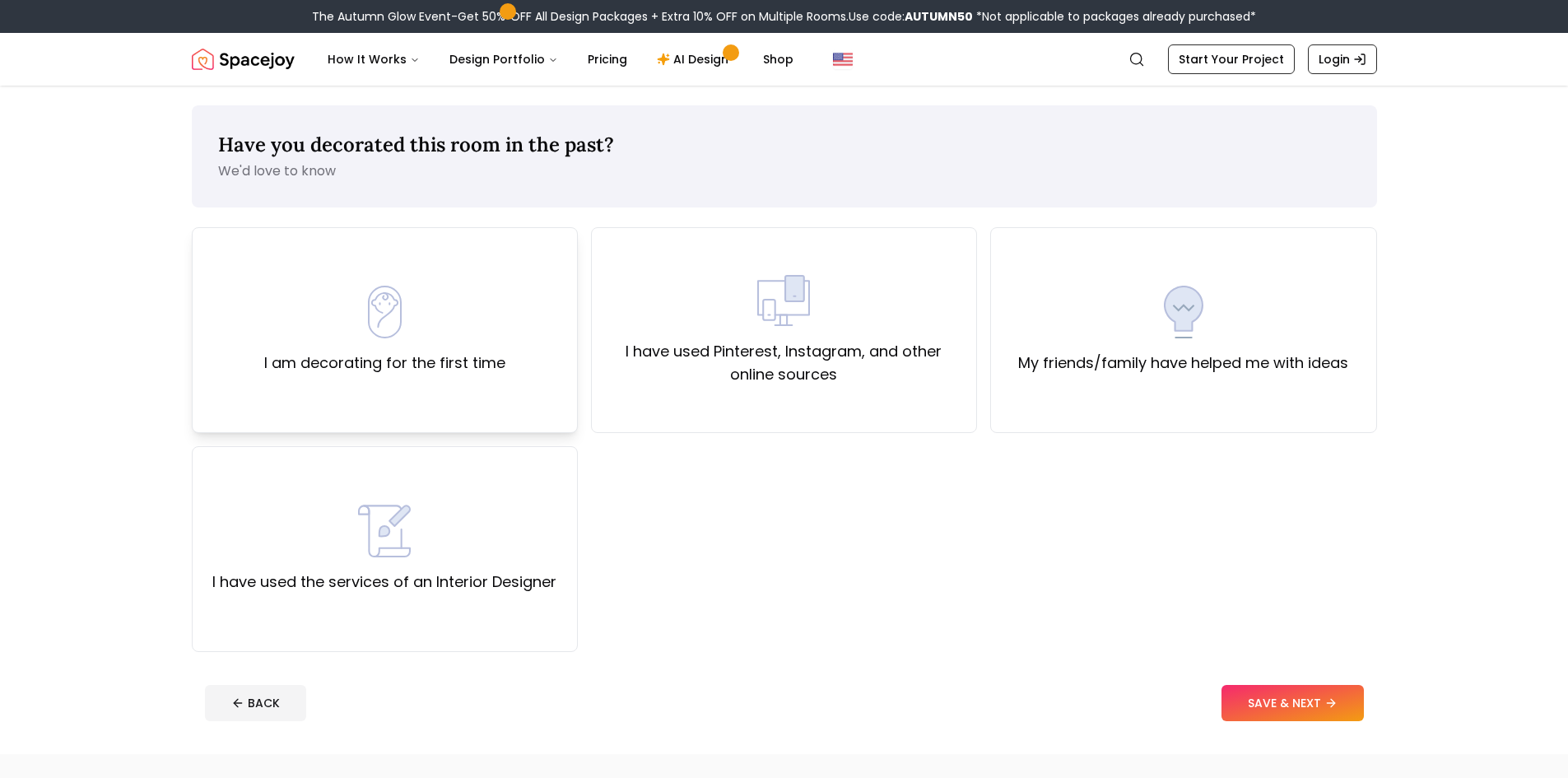
click at [337, 299] on div "I am decorating for the first time" at bounding box center [385, 329] width 242 height 89
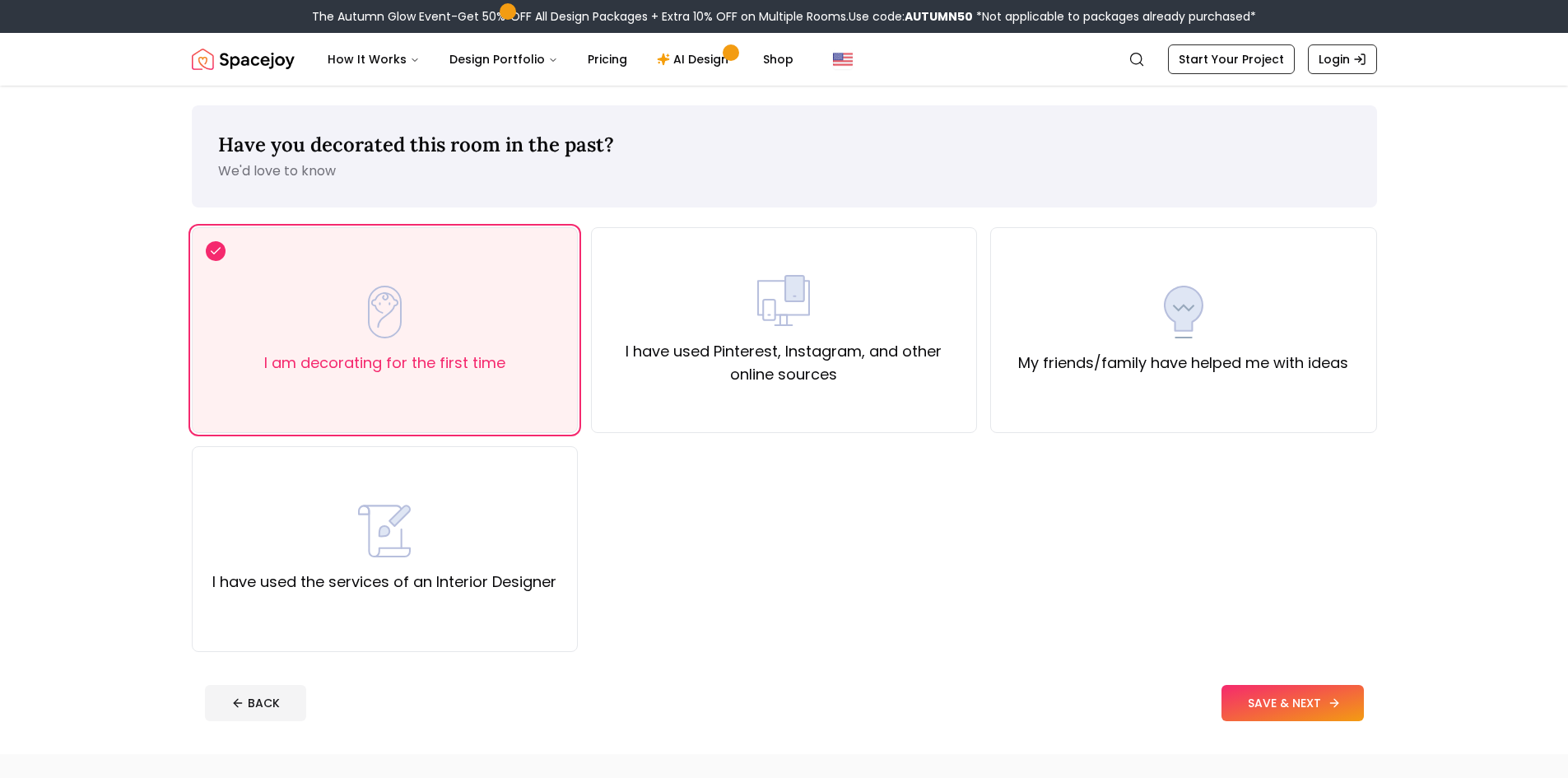
click at [1341, 701] on icon at bounding box center [1334, 703] width 13 height 13
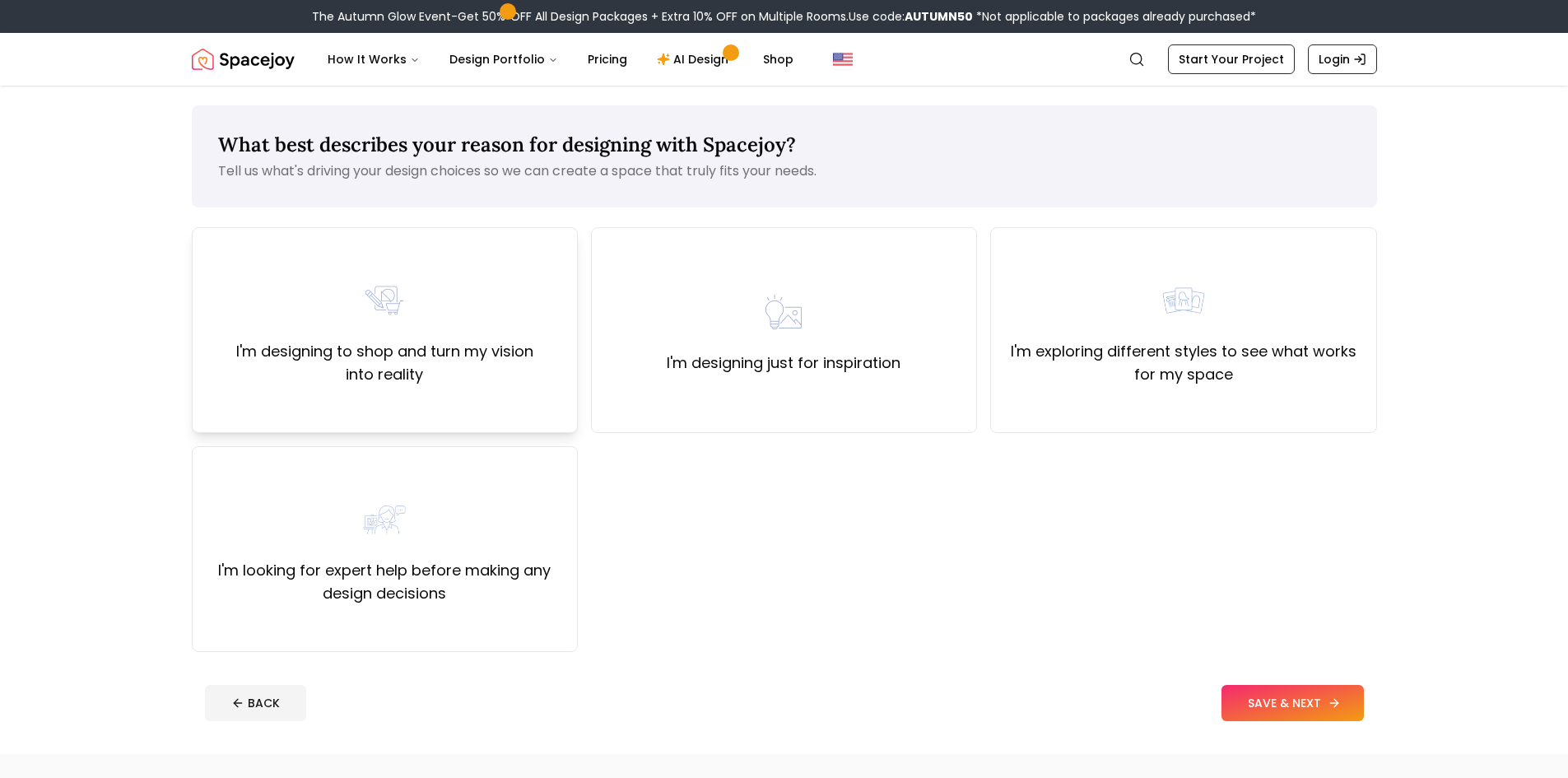
click at [396, 402] on div "I'm designing to shop and turn my vision into reality" at bounding box center [384, 330] width 386 height 206
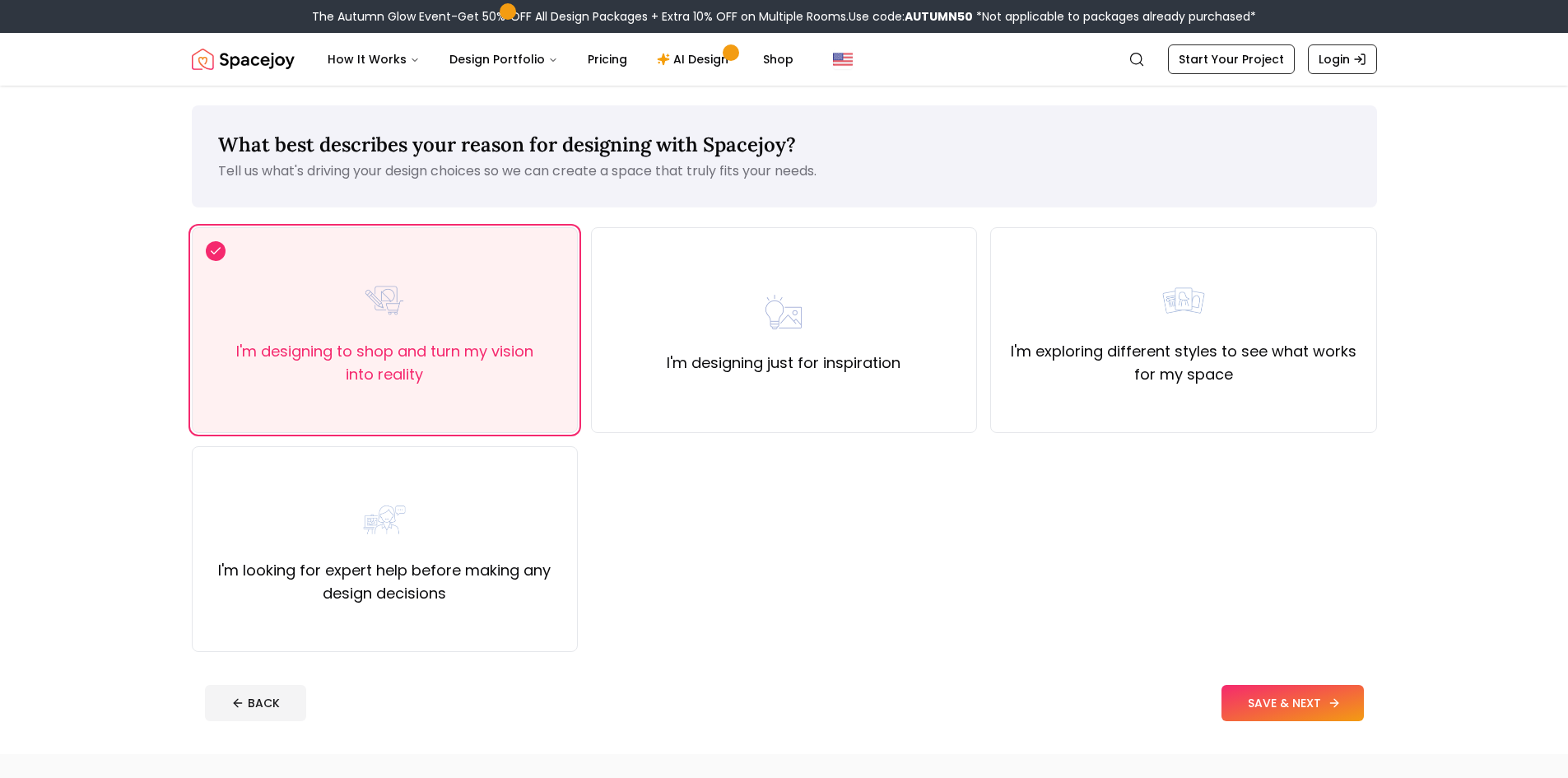
click at [1325, 704] on button "SAVE & NEXT" at bounding box center [1292, 703] width 142 height 36
